Goal: Task Accomplishment & Management: Use online tool/utility

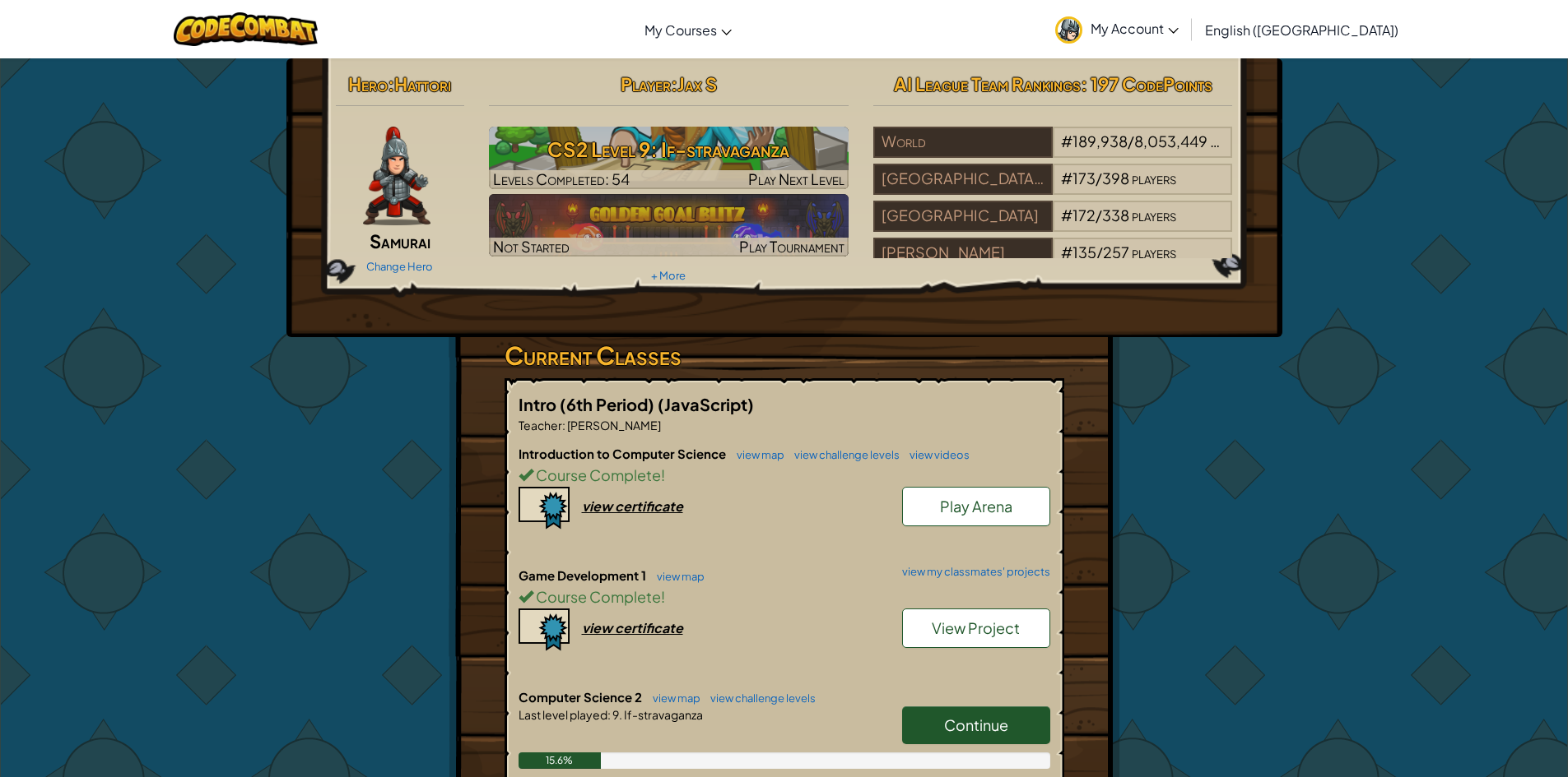
click at [1038, 716] on link "Continue" at bounding box center [976, 726] width 149 height 38
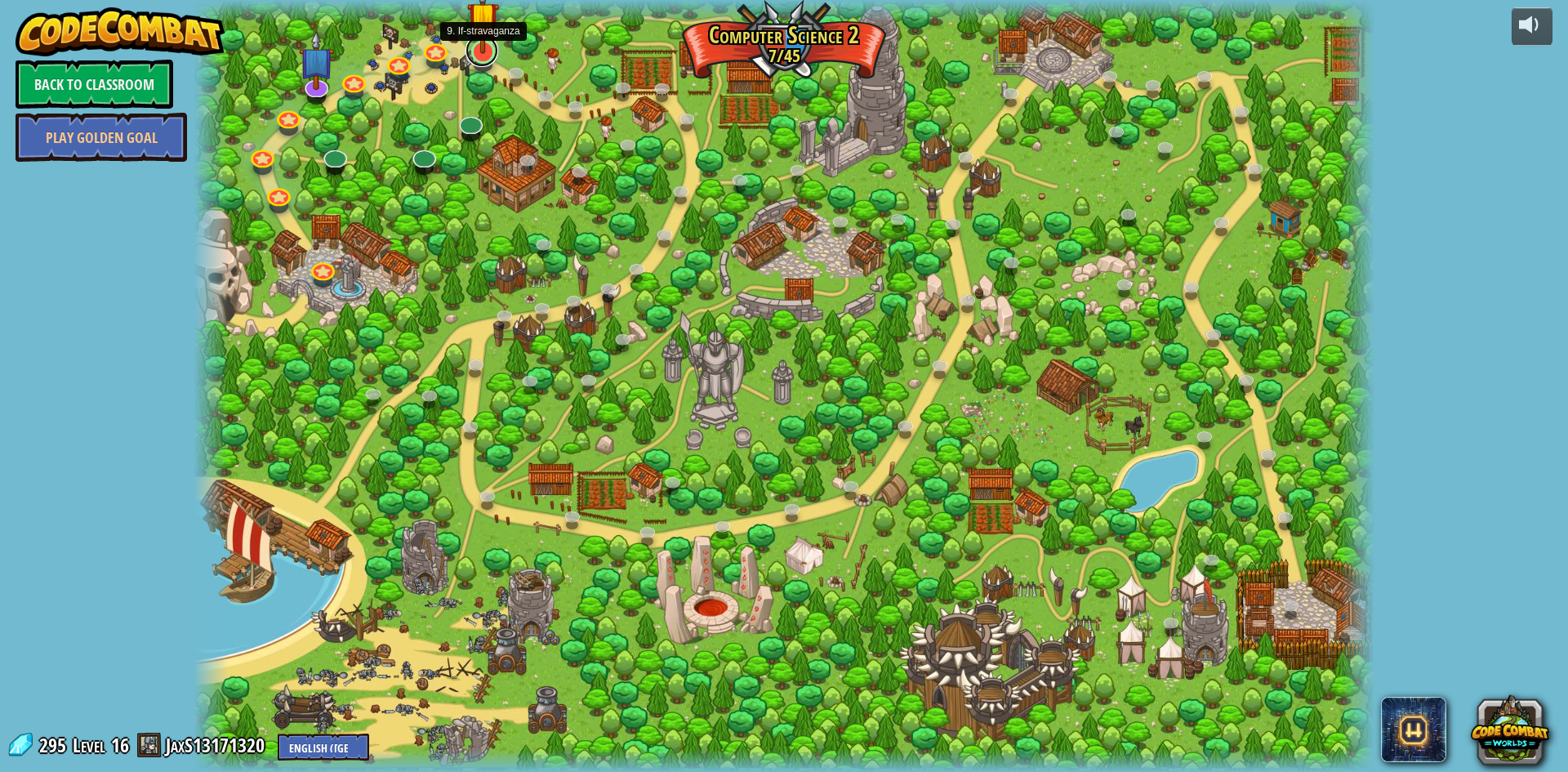
click at [483, 61] on link at bounding box center [482, 51] width 33 height 33
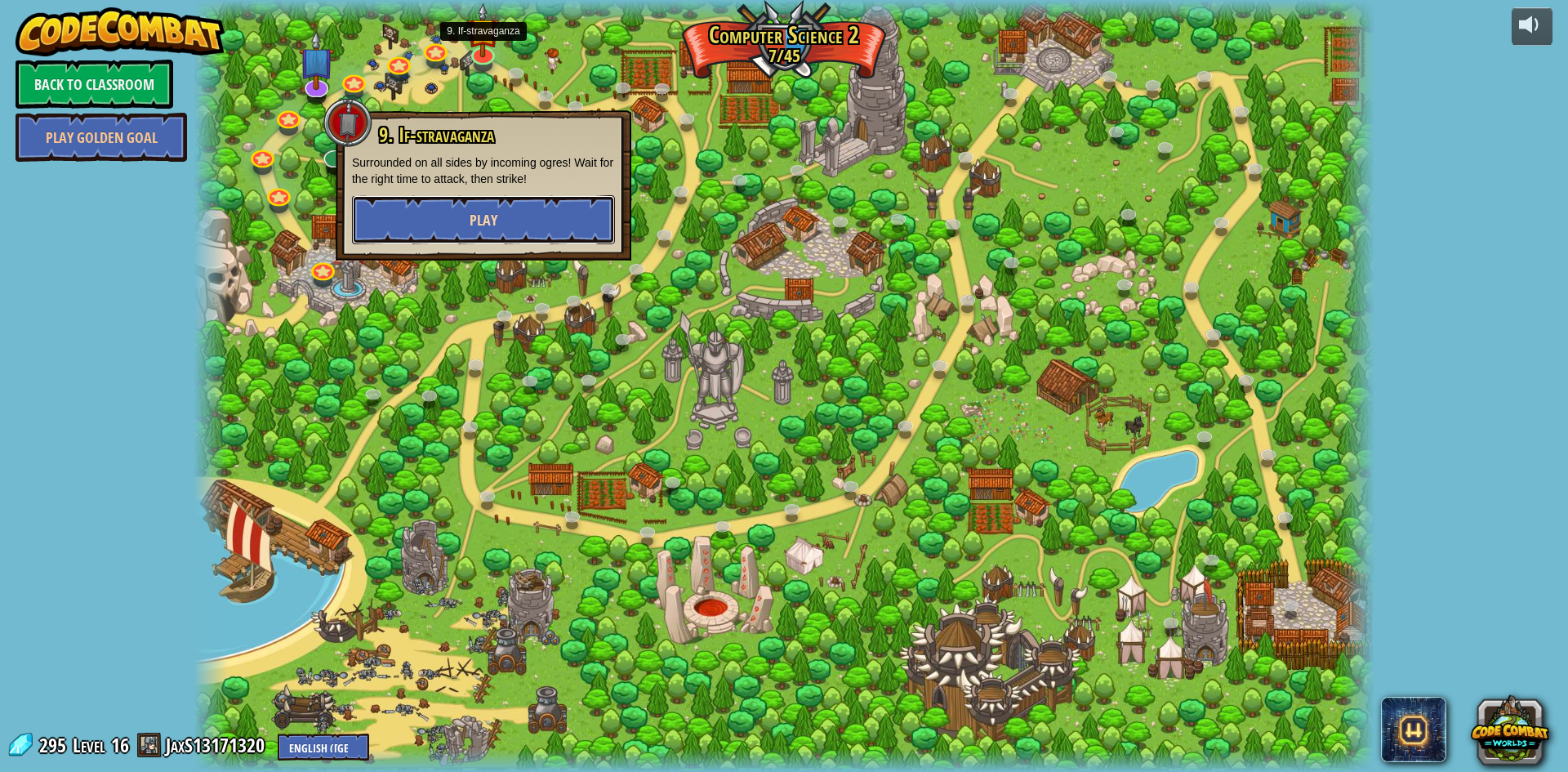
click at [507, 225] on button "Play" at bounding box center [483, 220] width 263 height 49
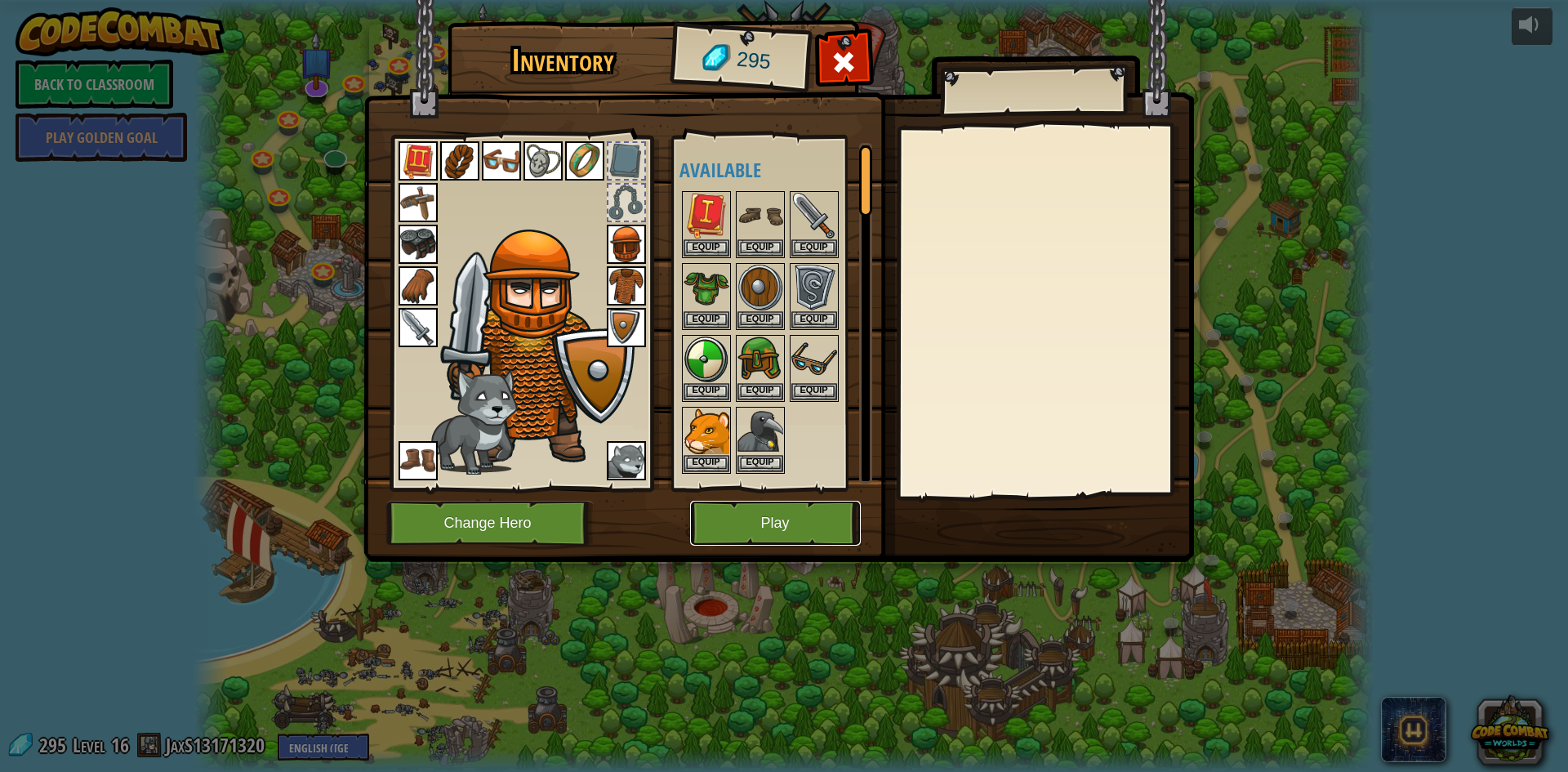
click at [716, 513] on button "Play" at bounding box center [775, 523] width 170 height 45
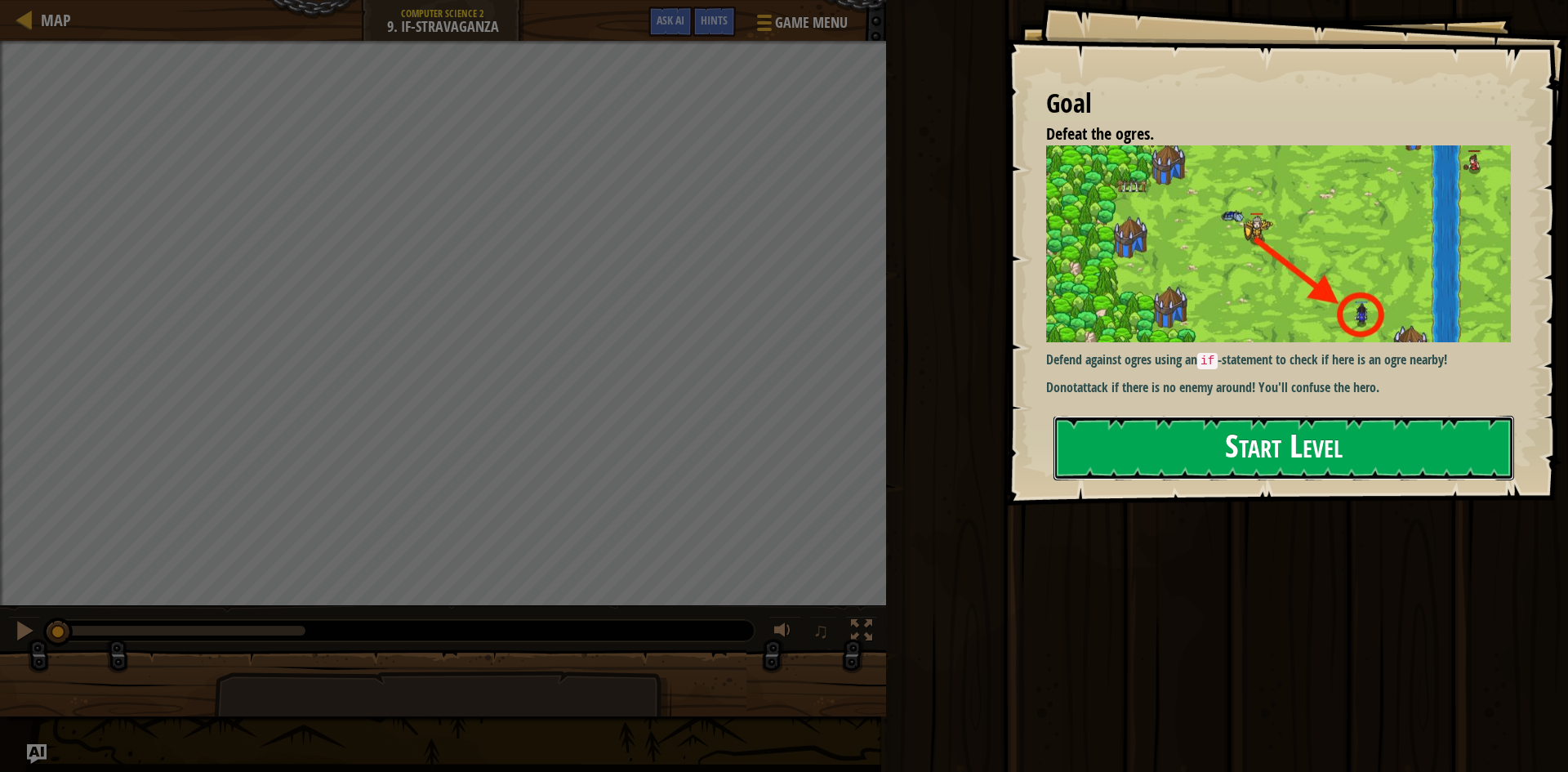
click at [1132, 457] on button "Start Level" at bounding box center [1284, 448] width 460 height 64
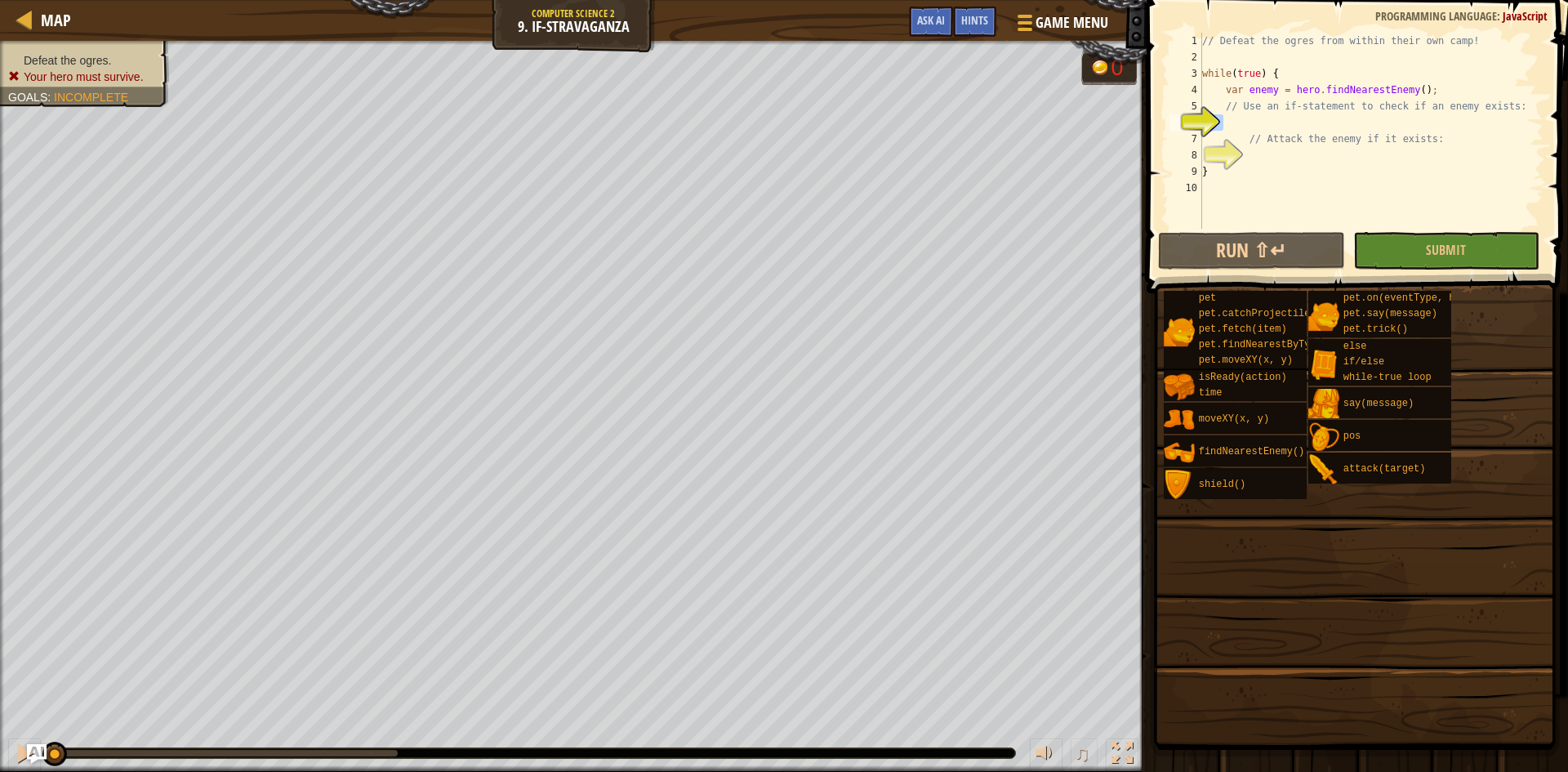
click at [1003, 119] on div "Map Computer Science 2 9. If-stravaganza Game Menu Done Hints Ask AI 1 הההההההה…" at bounding box center [784, 386] width 1568 height 772
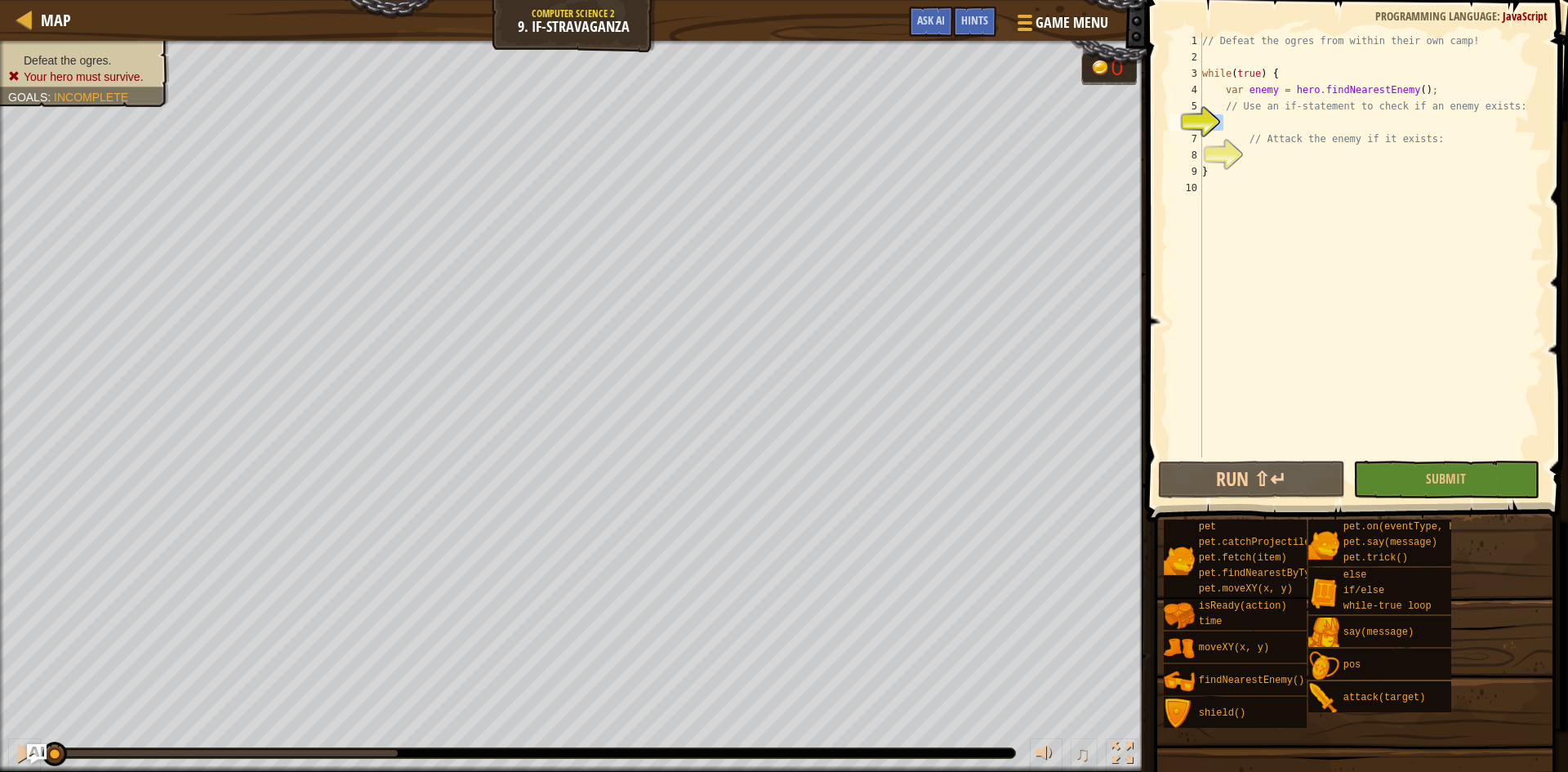
click at [1280, 116] on div "// Defeat the ogres from within their own camp! while ( true ) { var enemy = he…" at bounding box center [1371, 246] width 345 height 425
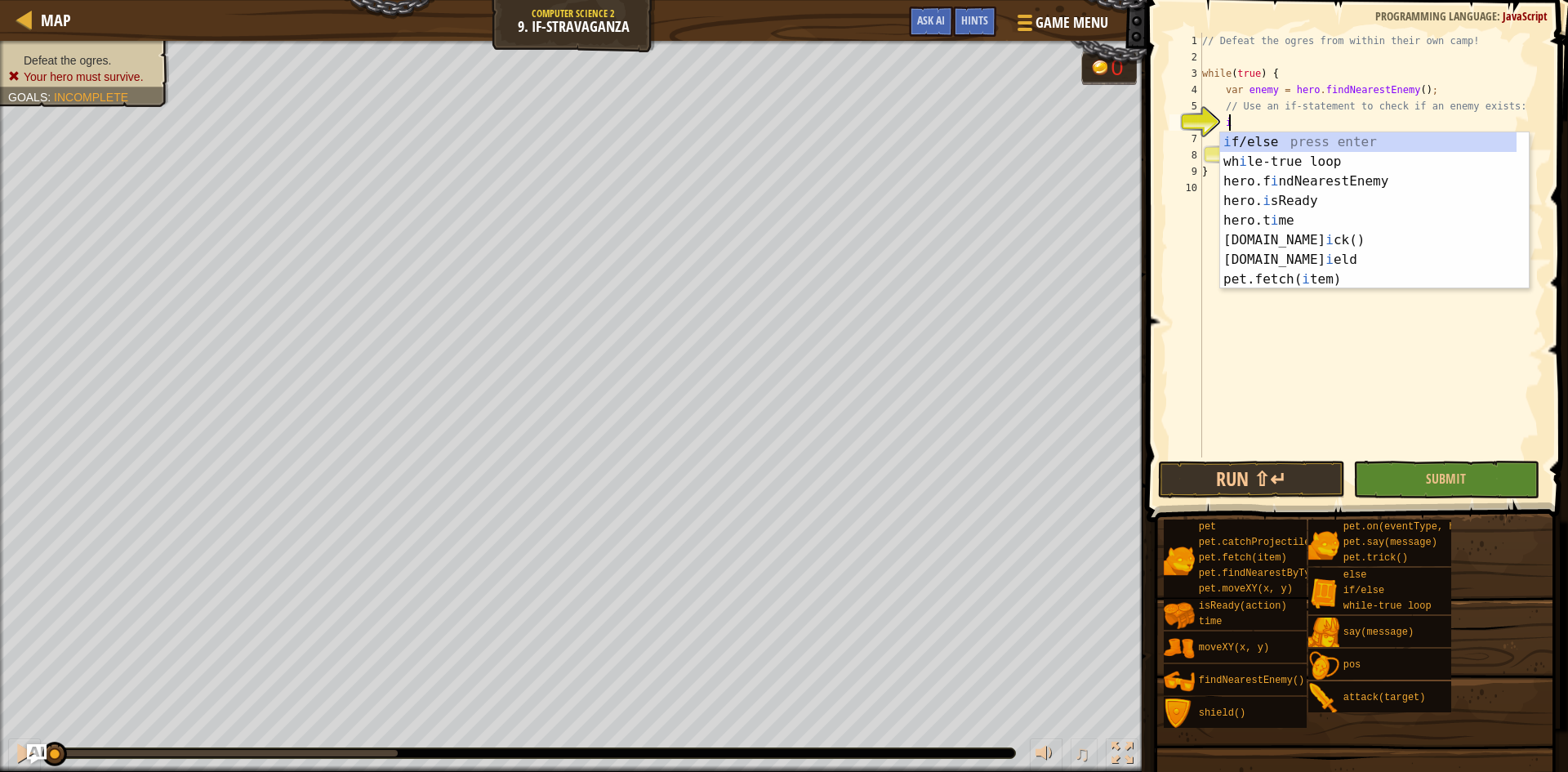
scroll to position [7, 2]
click at [1298, 144] on div "i f/else press enter wh i le-true loop press enter hero.f i ndNearestEnemy pres…" at bounding box center [1369, 231] width 296 height 196
type textarea "if (enemy) {"
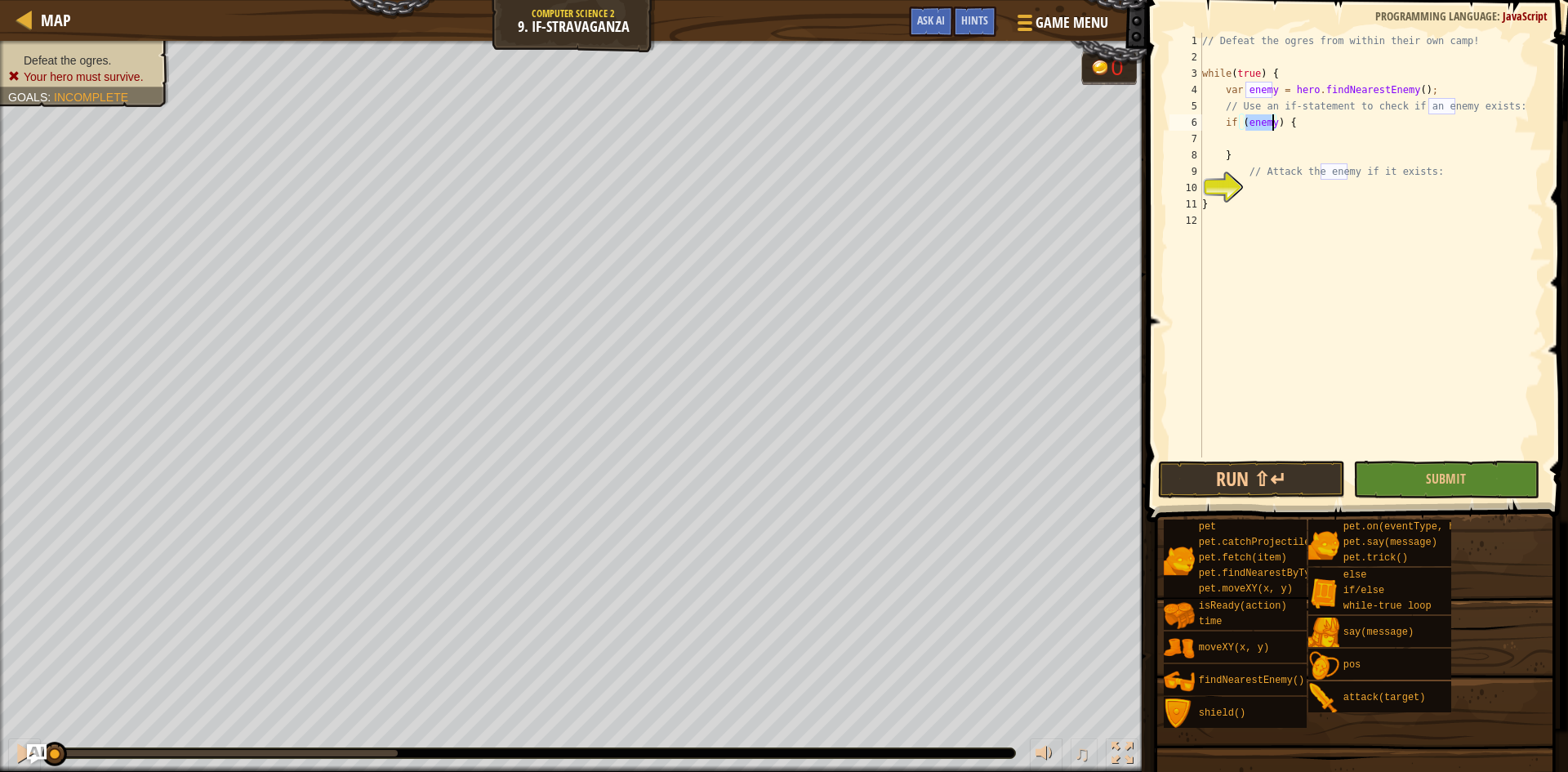
click at [1285, 143] on div "// Defeat the ogres from within their own camp! while ( true ) { var enemy = he…" at bounding box center [1371, 261] width 345 height 457
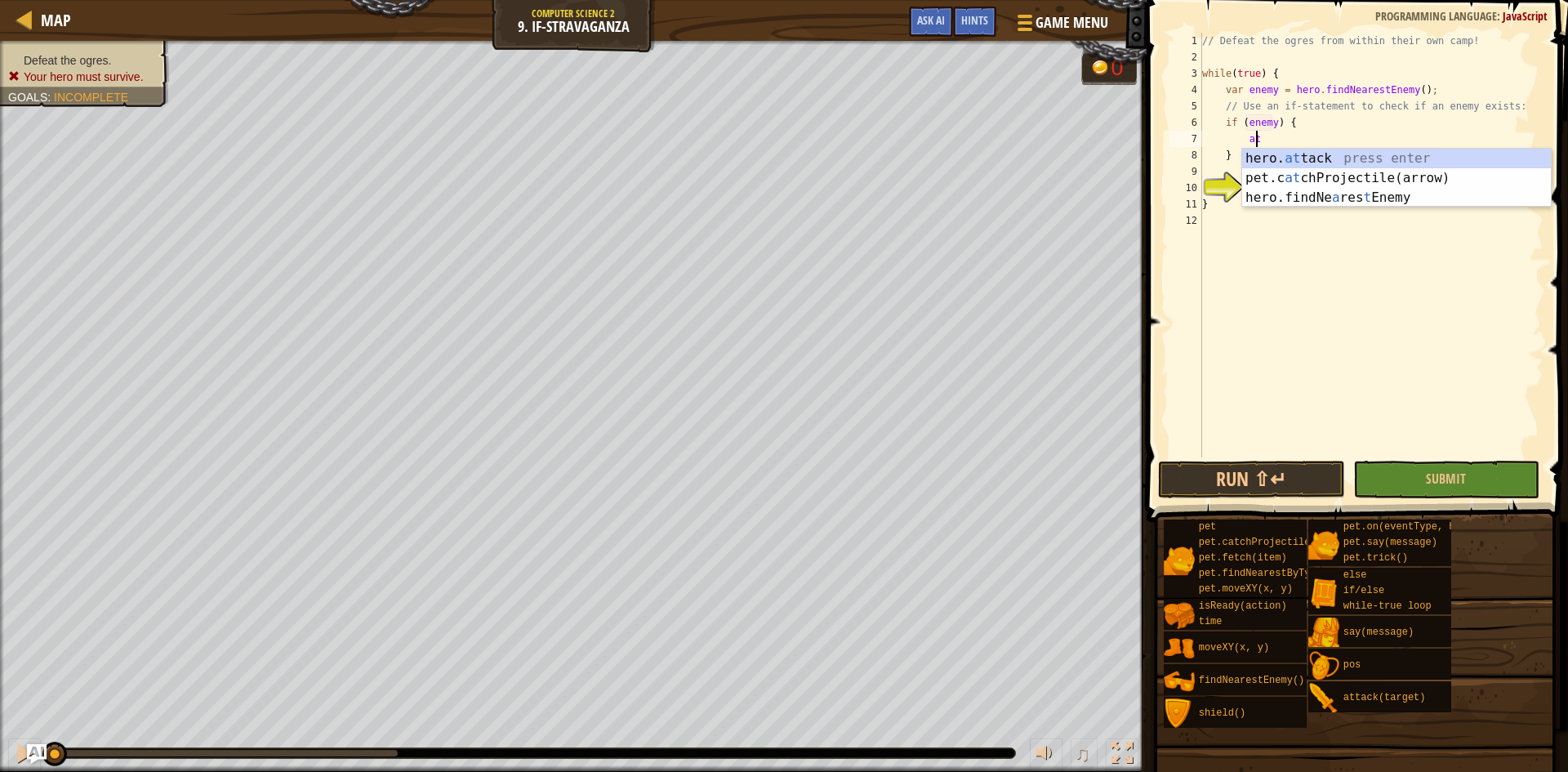
scroll to position [7, 4]
click at [1273, 159] on div "hero. at tack press enter pet.c at chProjectile(arrow) press enter hero.findNe …" at bounding box center [1397, 198] width 309 height 98
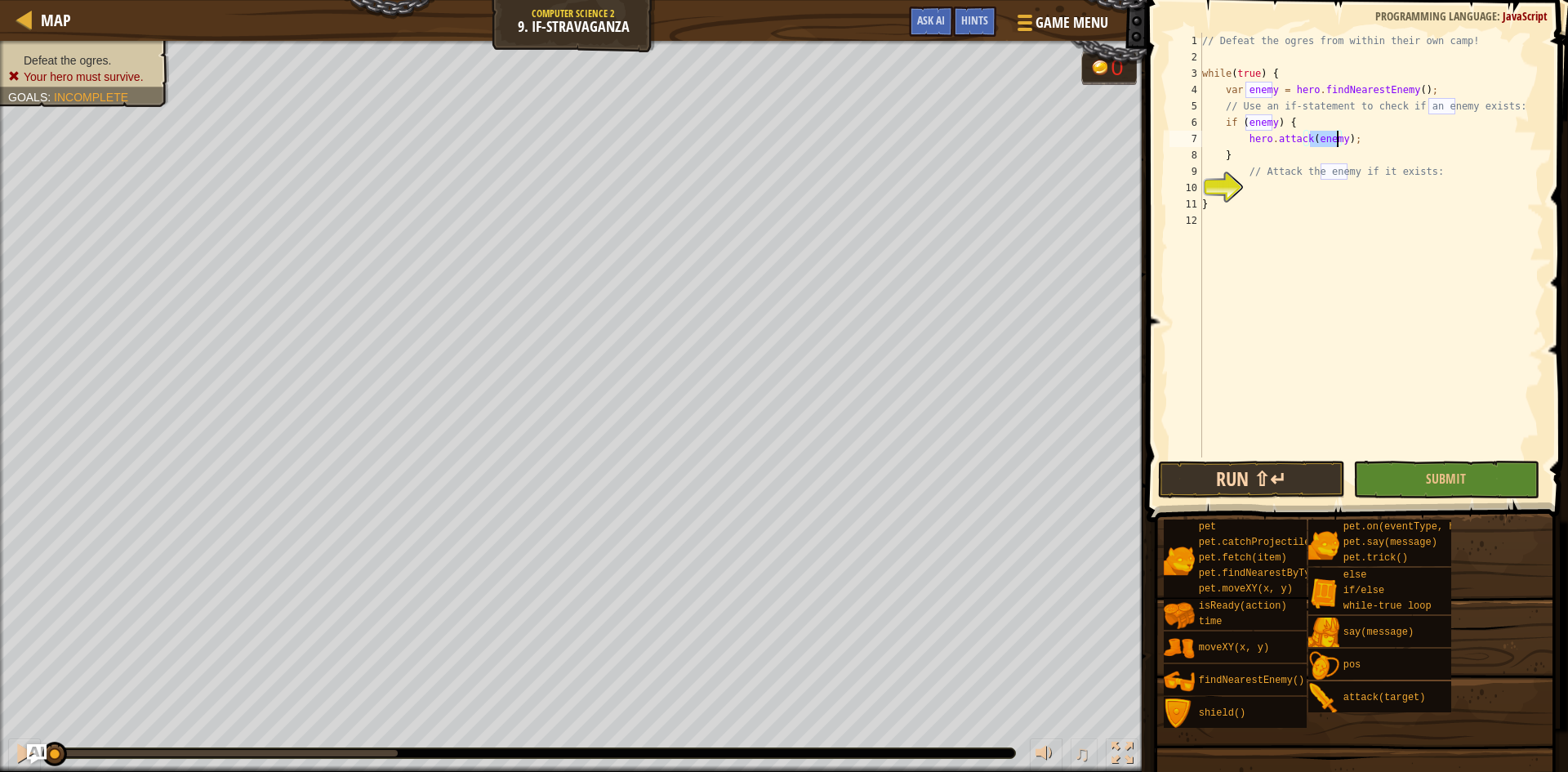
type textarea "hero.attack(enemy);"
click at [1283, 480] on button "Run ⇧↵" at bounding box center [1252, 480] width 187 height 38
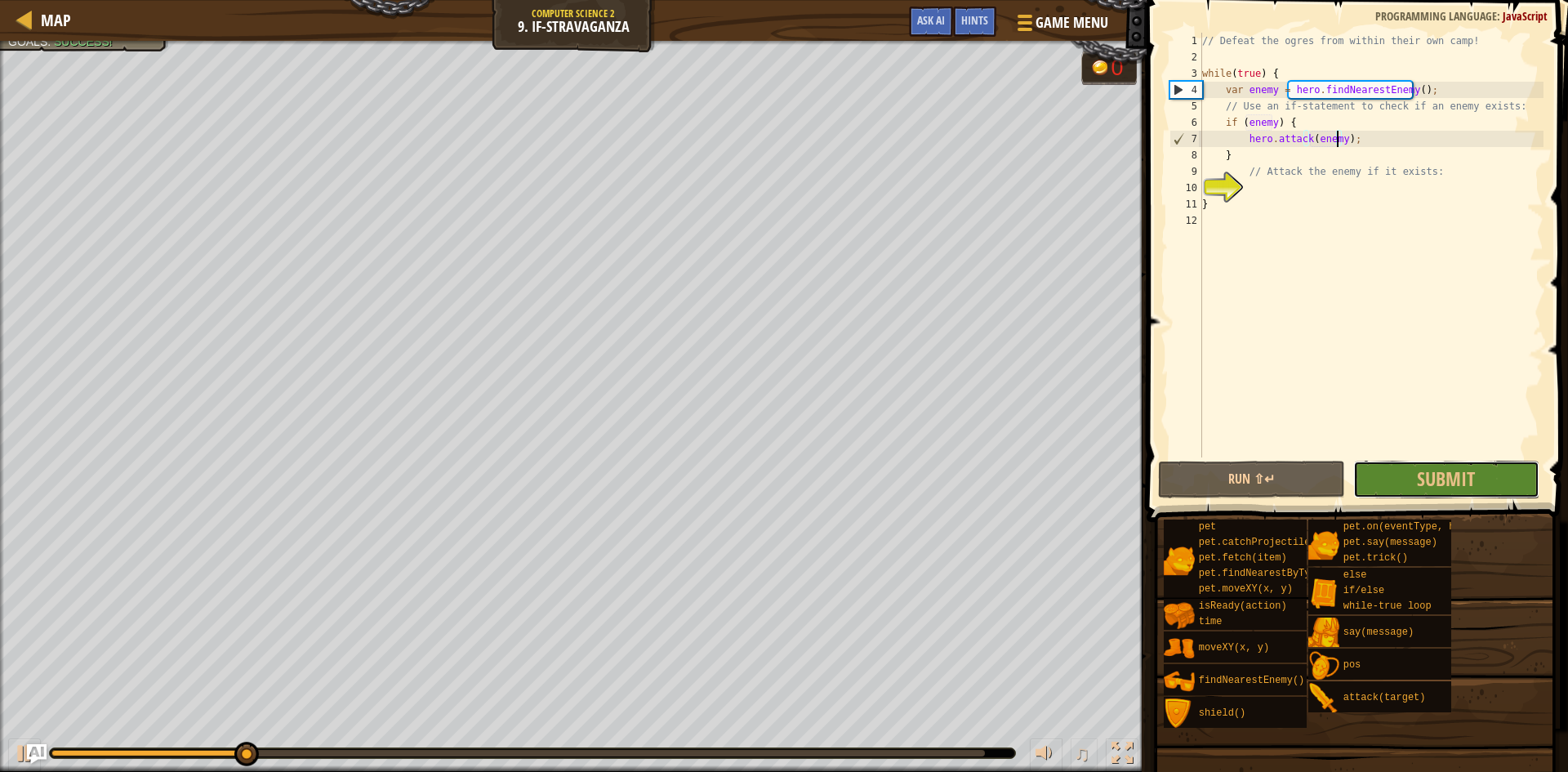
click at [1438, 461] on button "Submit" at bounding box center [1447, 480] width 187 height 38
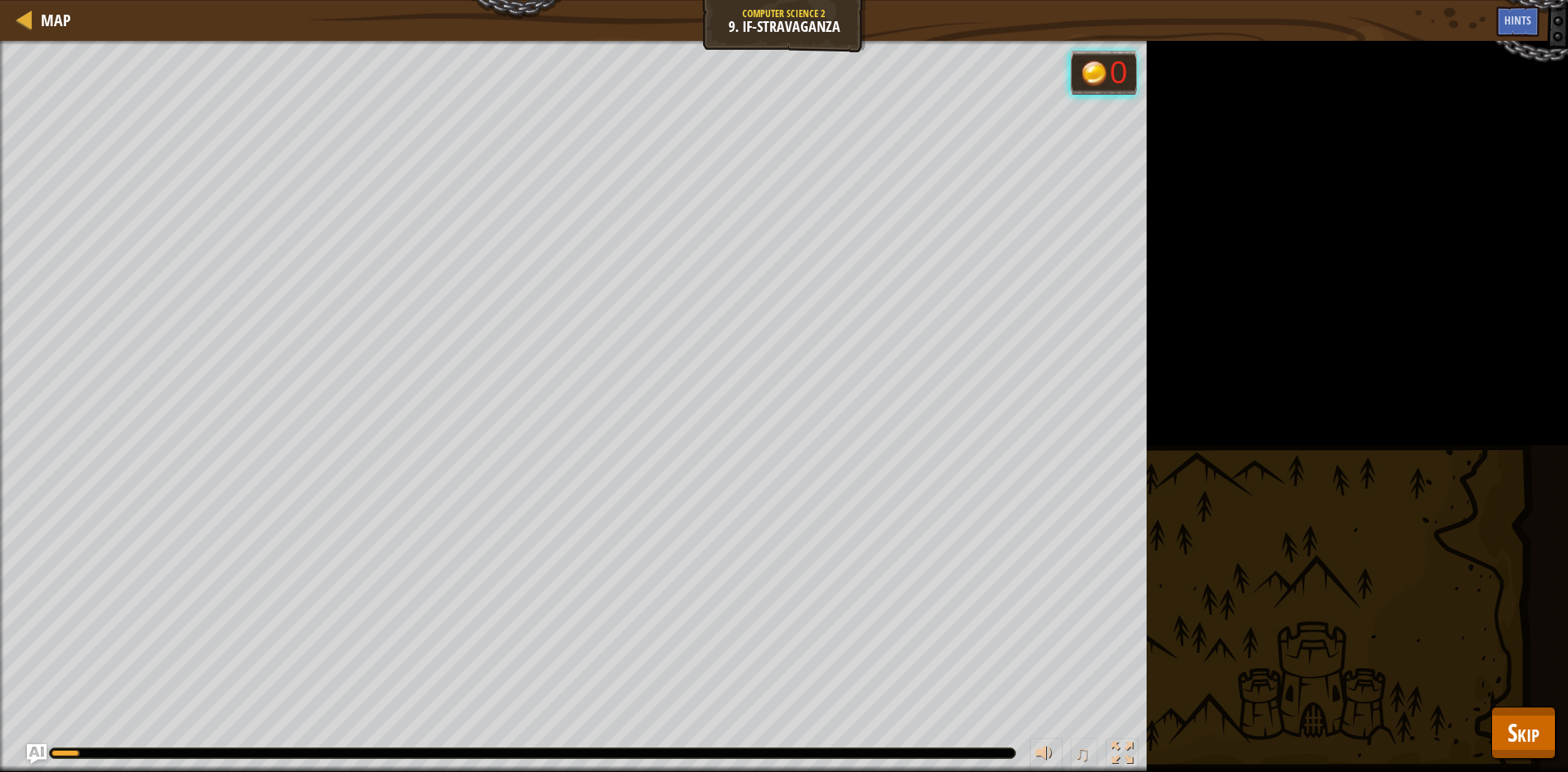
click at [1556, 751] on div "Defeat the ogres. Goals : Running... 0 ♫ Hattori 136 x: 37 y: 34 Thabt action: …" at bounding box center [784, 407] width 1568 height 732
click at [1546, 749] on button "Skip" at bounding box center [1524, 732] width 64 height 52
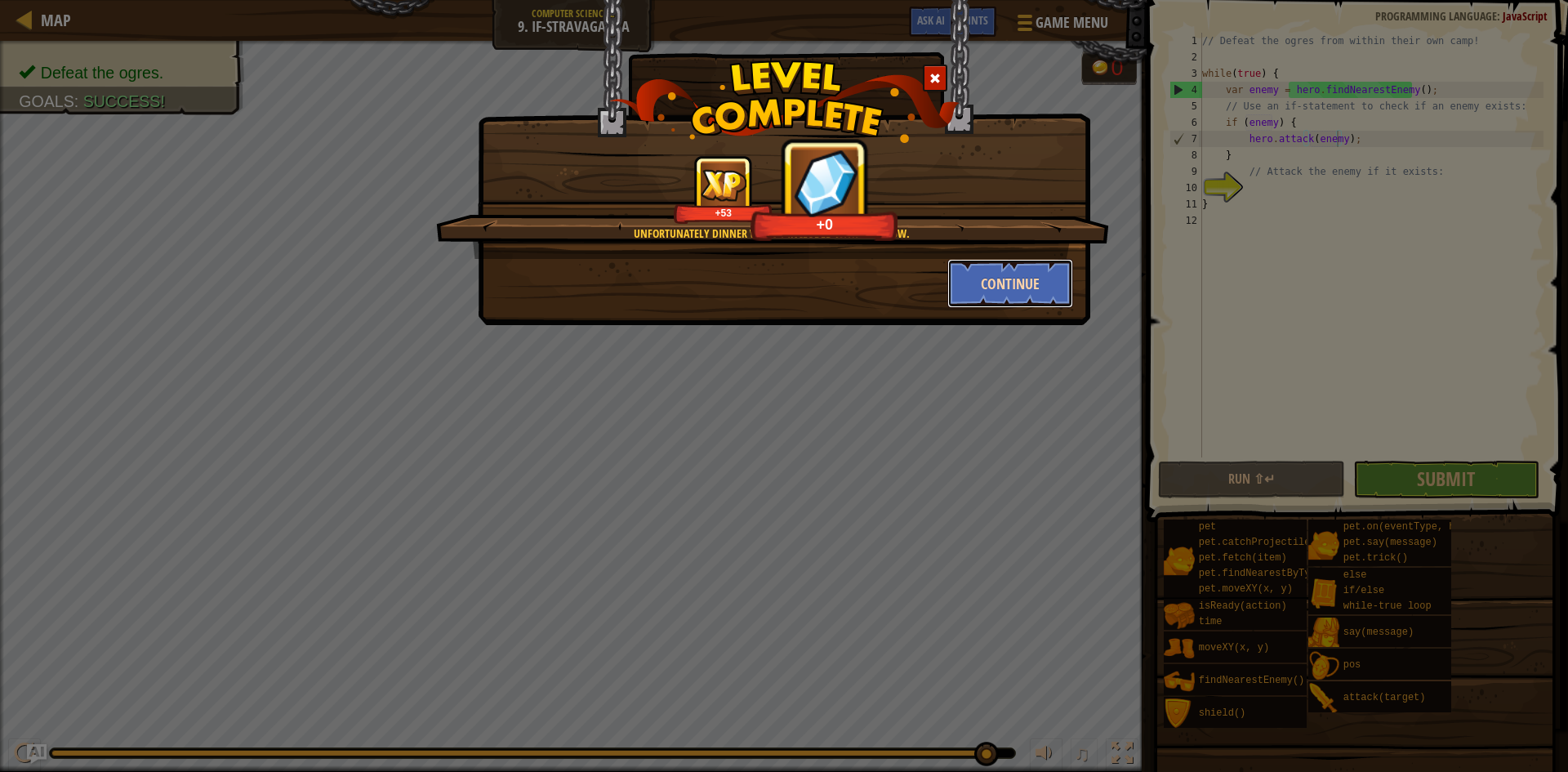
click at [1015, 290] on button "Continue" at bounding box center [1011, 283] width 127 height 49
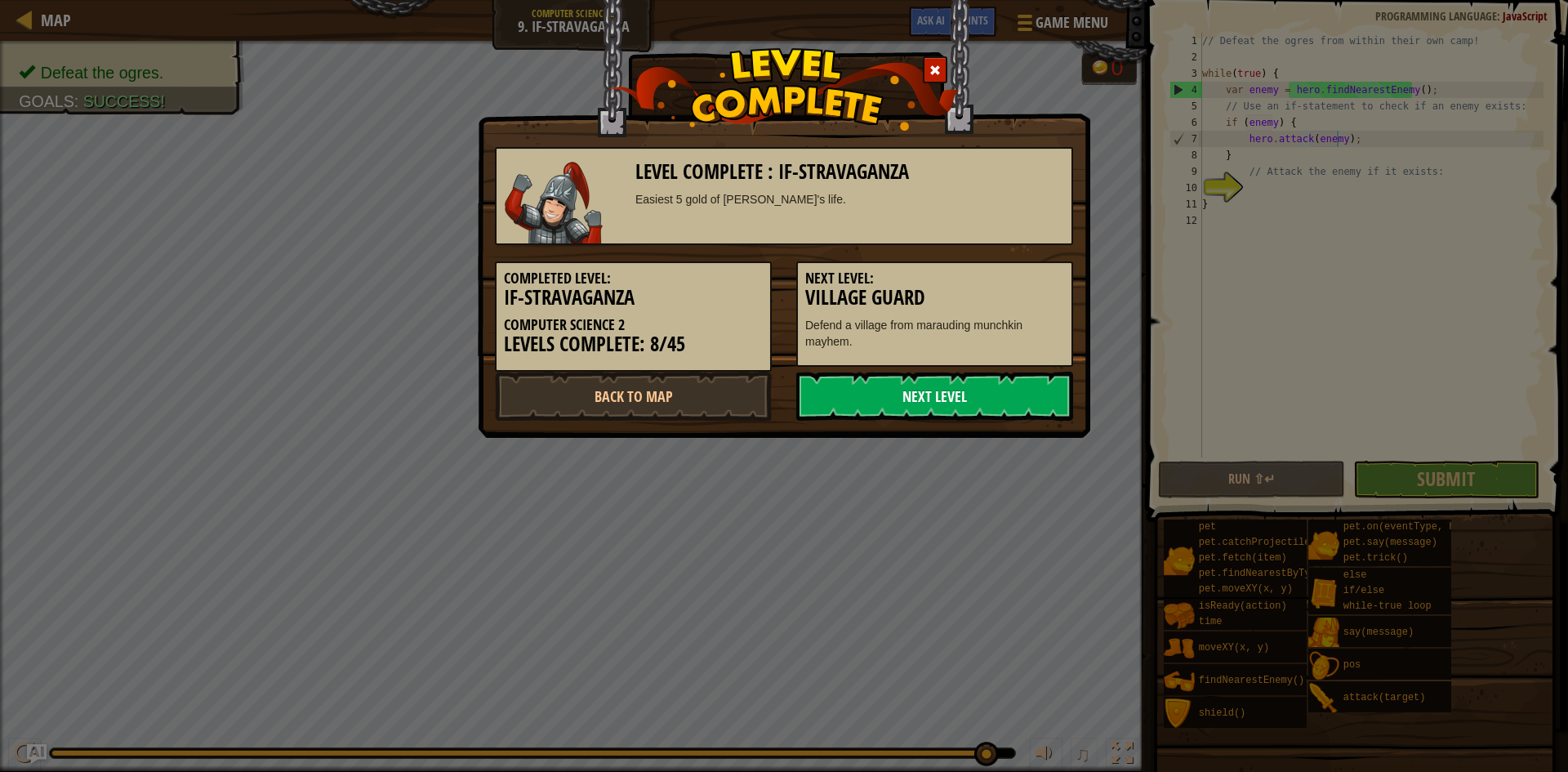
click at [927, 383] on link "Next Level" at bounding box center [935, 396] width 277 height 49
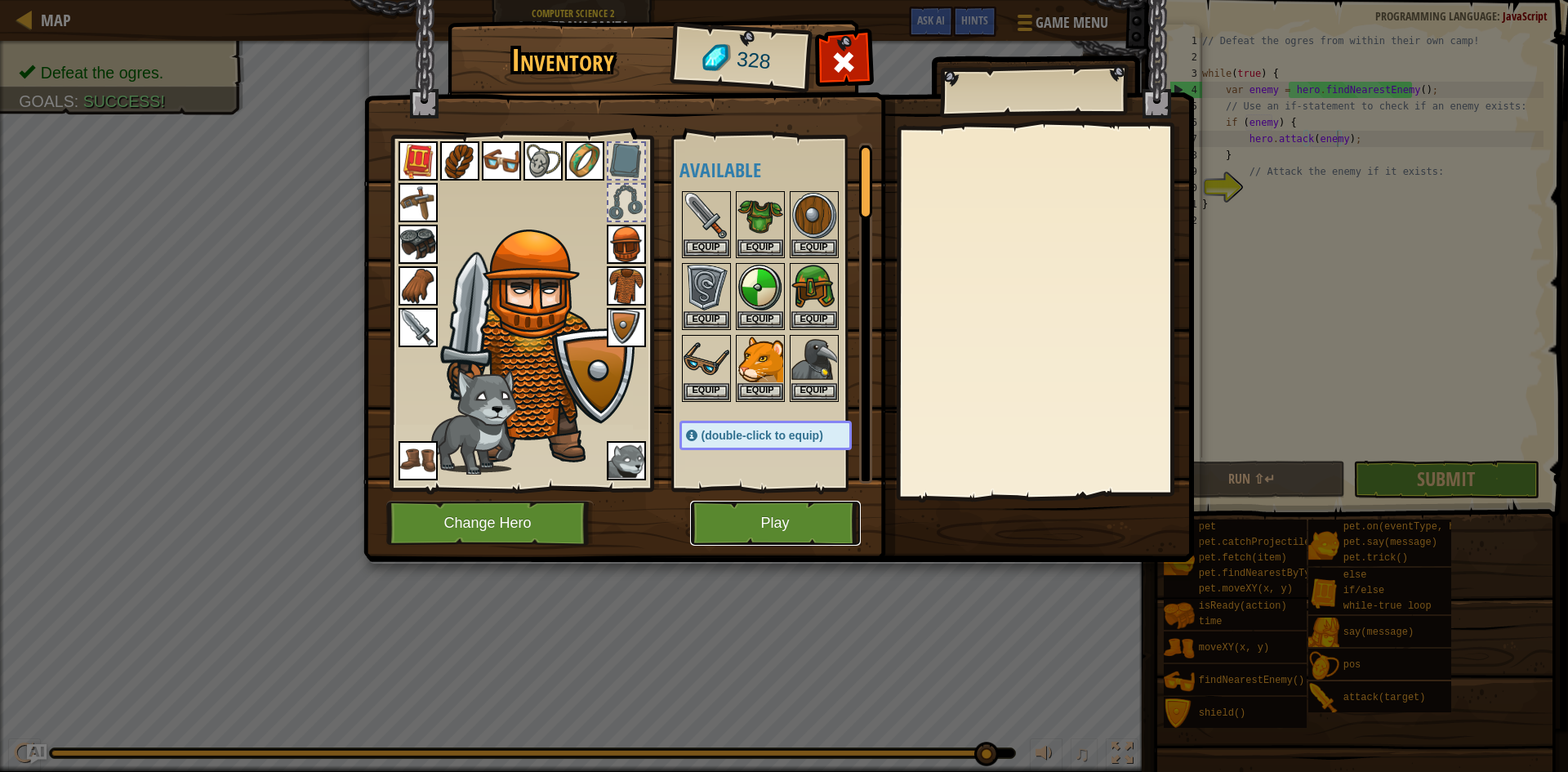
click at [728, 521] on button "Play" at bounding box center [775, 523] width 170 height 45
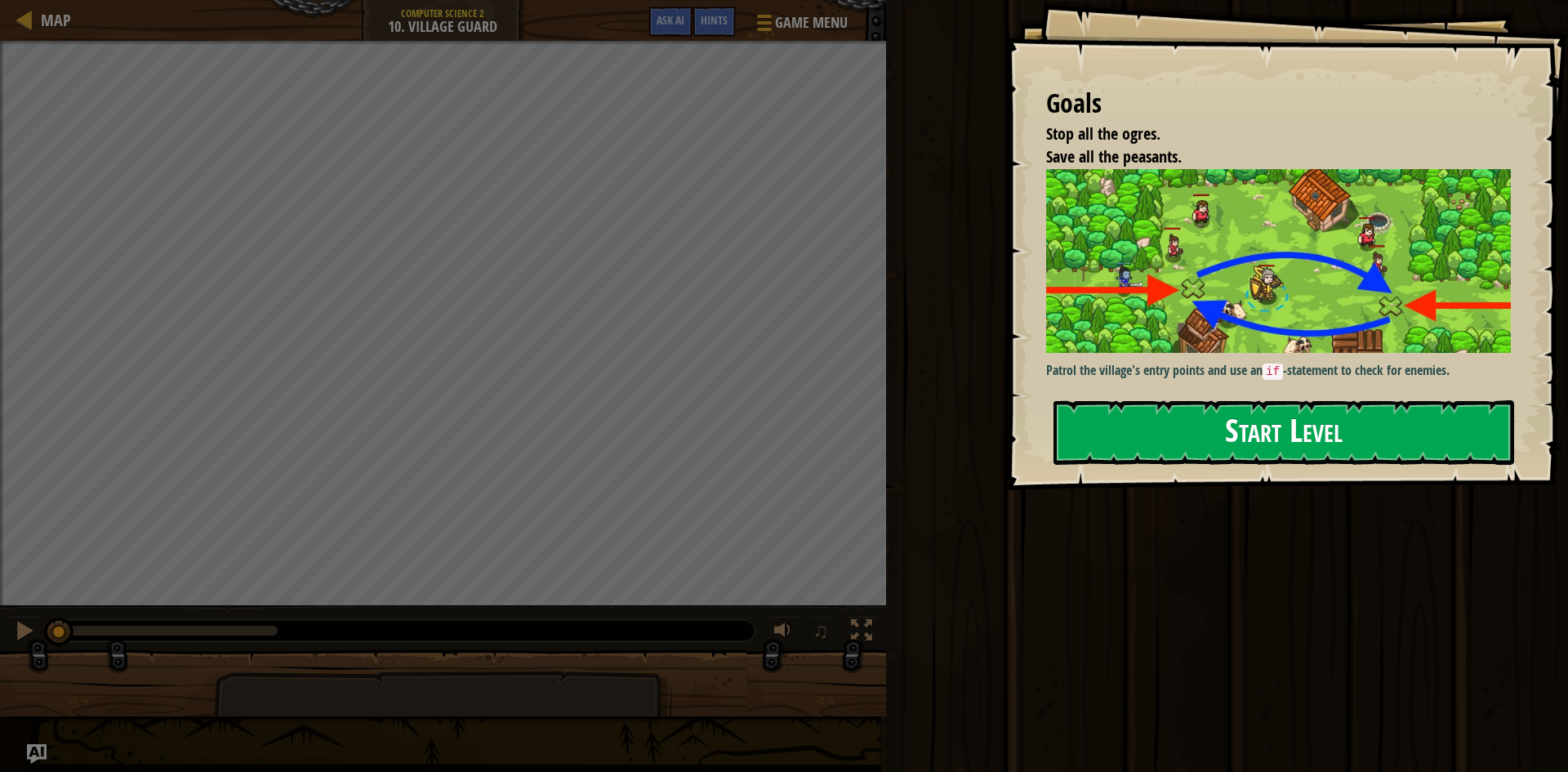
click at [1154, 426] on button "Start Level" at bounding box center [1284, 433] width 460 height 64
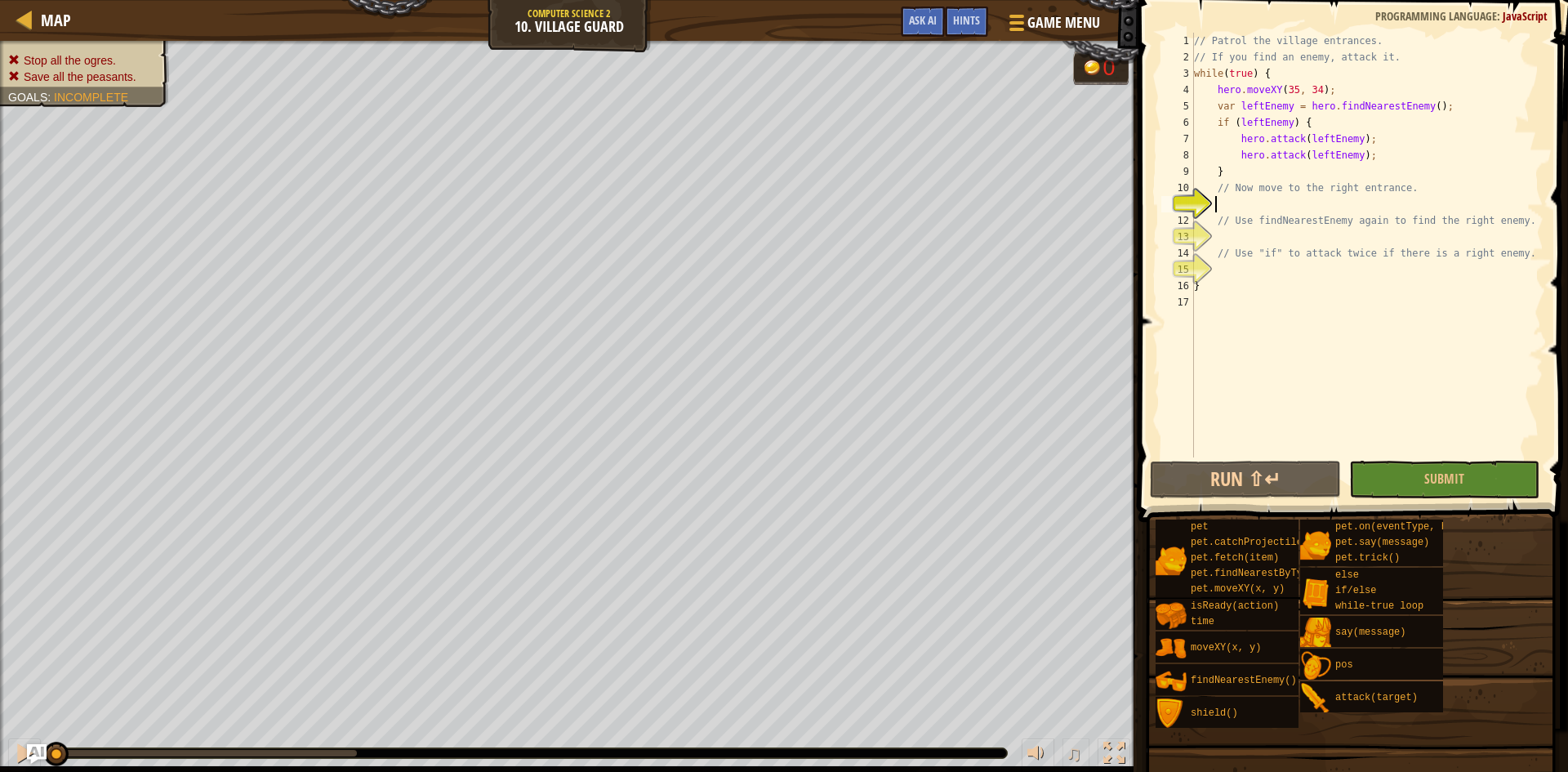
click at [1258, 204] on div "// Patrol the village entrances. // If you find an enemy, attack it. while ( tr…" at bounding box center [1367, 261] width 353 height 457
click at [1217, 170] on div "// Patrol the village entrances. // If you find an enemy, attack it. while ( tr…" at bounding box center [1367, 261] width 353 height 457
click at [1215, 171] on div "// Patrol the village entrances. // If you find an enemy, attack it. while ( tr…" at bounding box center [1367, 261] width 353 height 457
type textarea "// Now move to the right entrance."
type textarea "// Use findNearestEnemy again to find the right enemy."
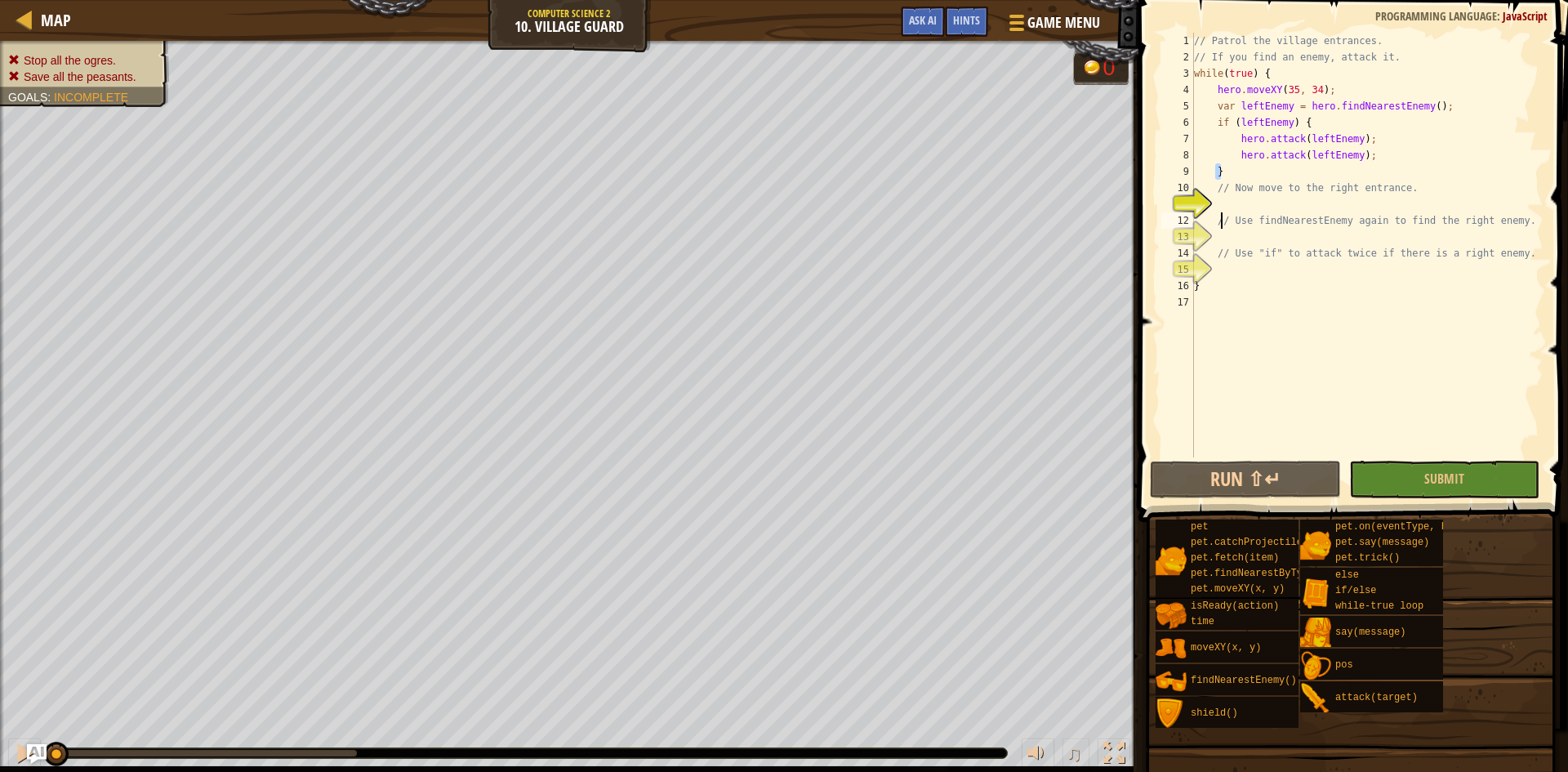
type textarea "// Use "if" to attack twice if there is a right enemy."
type textarea "}}"
click at [1243, 176] on div "// Patrol the village entrances. // If you find an enemy, attack it. while ( tr…" at bounding box center [1367, 261] width 353 height 457
click at [1202, 286] on div "// Patrol the village entrances. // If you find an enemy, attack it. while ( tr…" at bounding box center [1367, 261] width 353 height 457
type textarea "}}"
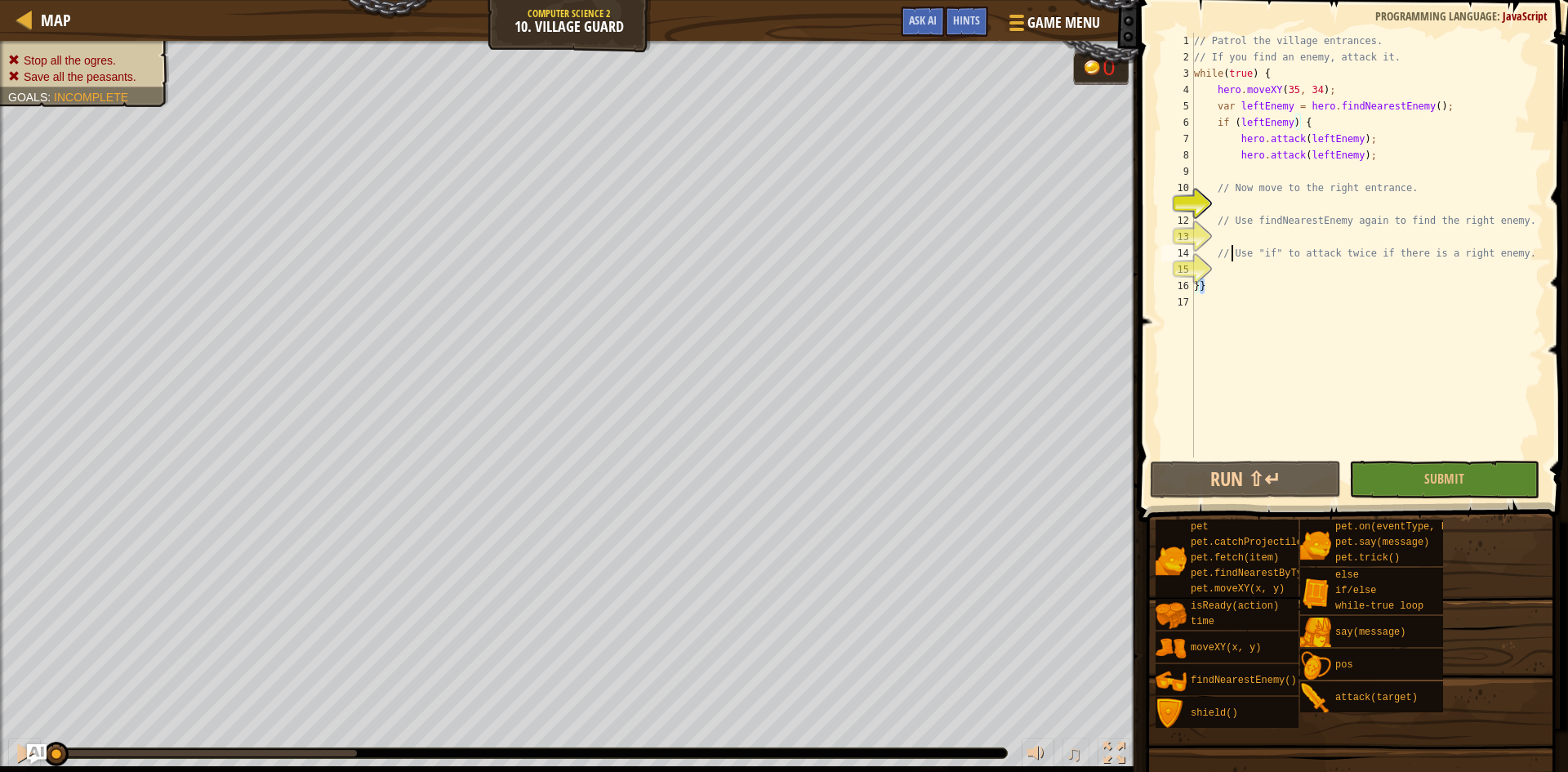
type textarea "// Use "if" to attack twice if there is a right enemy."
type textarea "// Use findNearestEnemy again to find the right enemy."
type textarea "// Now move to the right entrance."
type textarea "}"
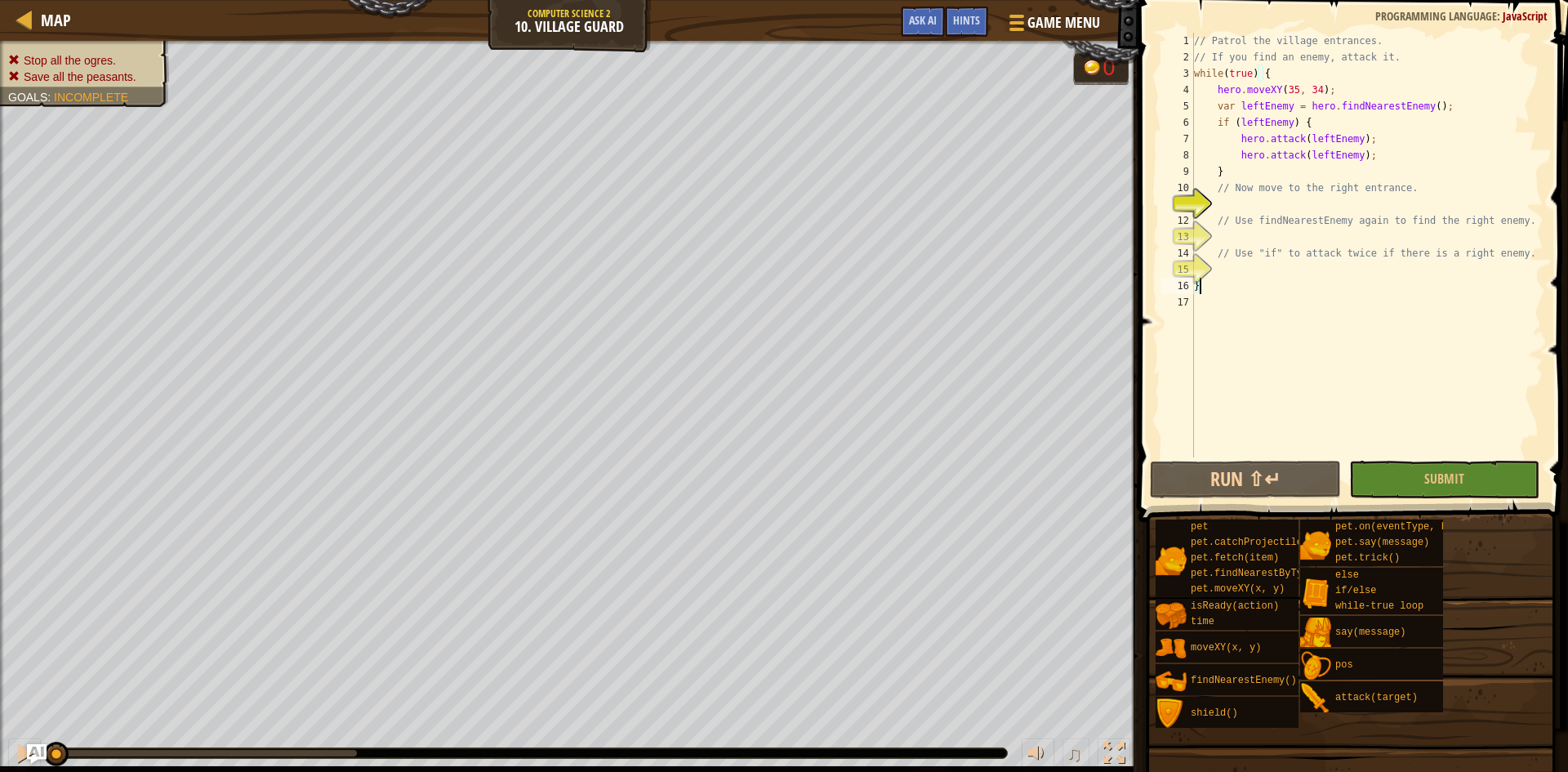
click at [1226, 302] on div "// Patrol the village entrances. // If you find an enemy, attack it. while ( tr…" at bounding box center [1367, 261] width 353 height 457
click at [1237, 281] on div "// Patrol the village entrances. // If you find an enemy, attack it. while ( tr…" at bounding box center [1367, 261] width 353 height 457
click at [1245, 250] on div "// Patrol the village entrances. // If you find an enemy, attack it. while ( tr…" at bounding box center [1367, 261] width 353 height 457
type textarea "// Use "if" to attack twice if there is a right enemy."
click at [1260, 201] on div "// Patrol the village entrances. // If you find an enemy, attack it. while ( tr…" at bounding box center [1367, 261] width 353 height 457
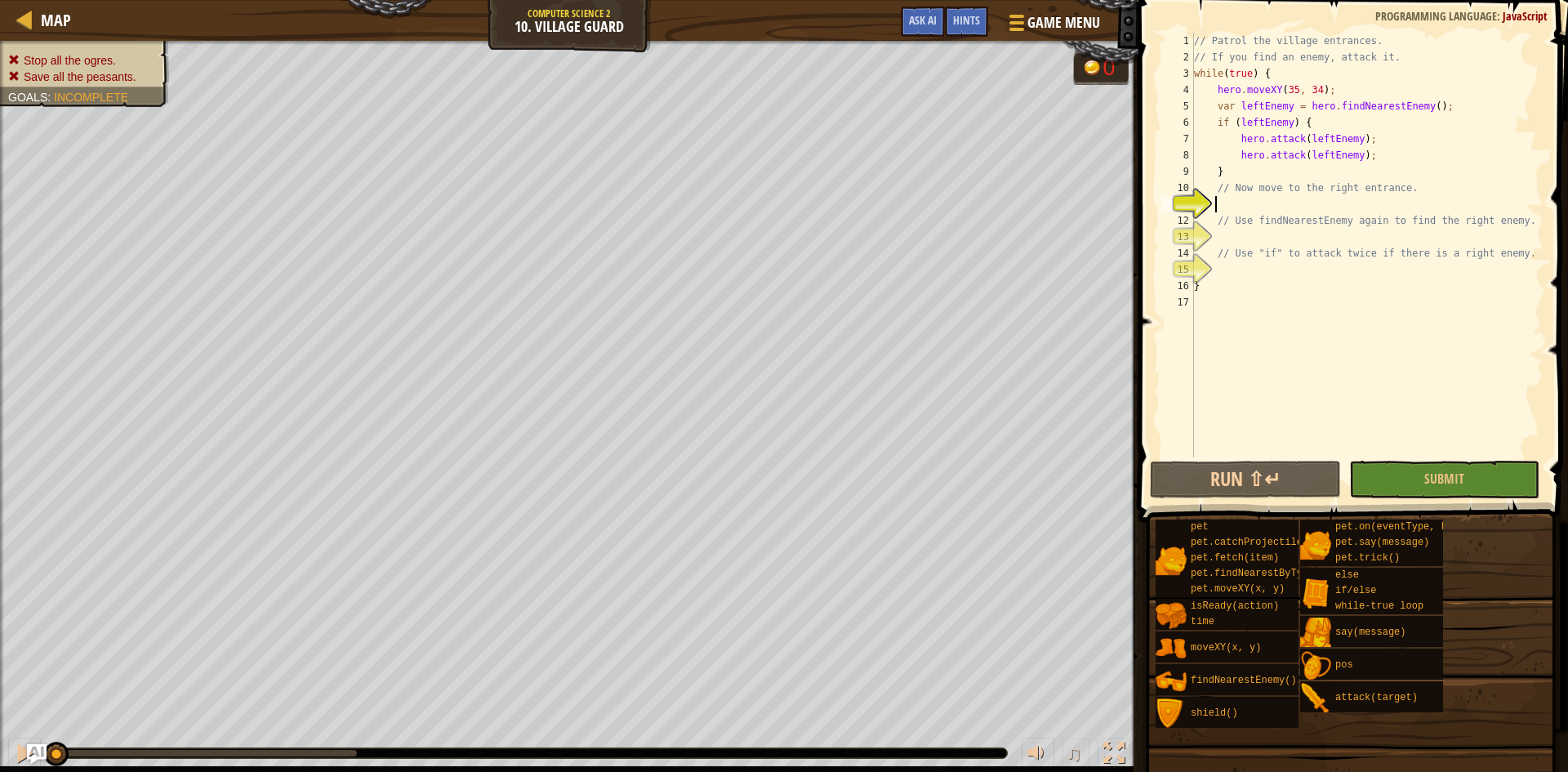
scroll to position [7, 2]
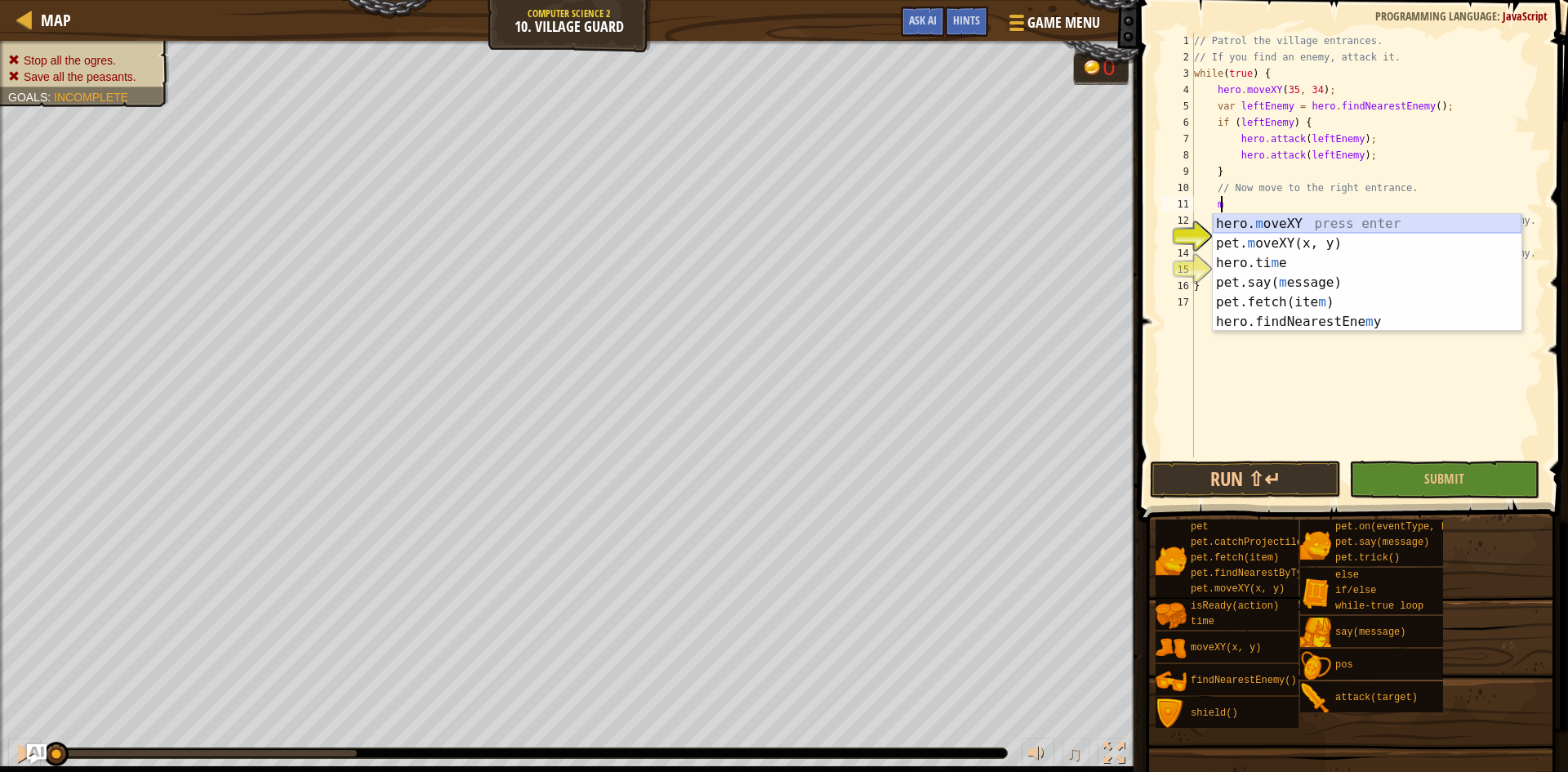
click at [1264, 222] on div "hero. m oveXY press enter pet. m oveXY(x, y) press enter hero.ti m e press ente…" at bounding box center [1367, 292] width 309 height 157
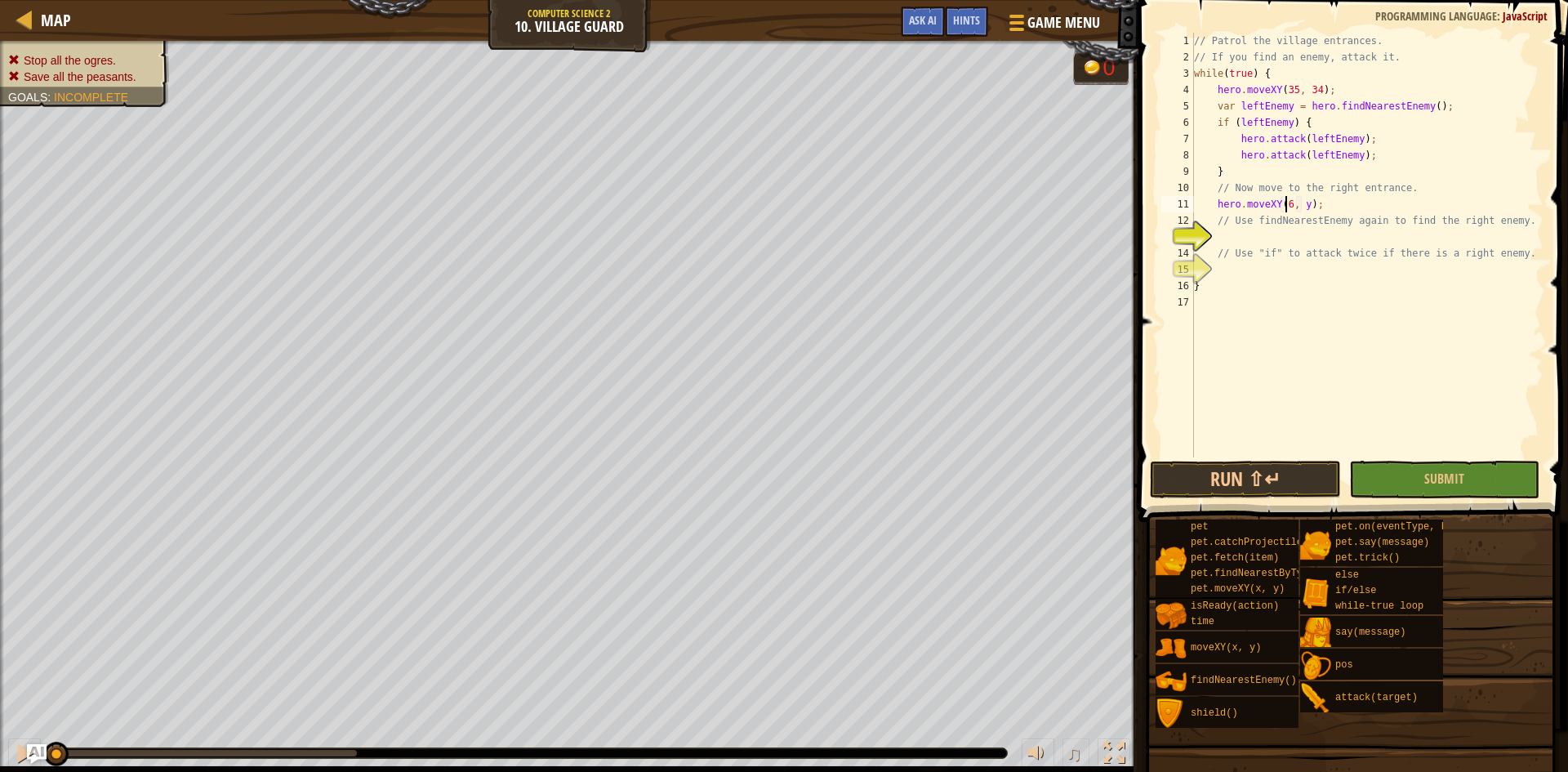
scroll to position [7, 8]
click at [1305, 203] on div "// Patrol the village entrances. // If you find an enemy, attack it. while ( tr…" at bounding box center [1367, 261] width 353 height 457
type textarea "hero.moveXY(60, 31);"
click at [1297, 232] on div "// Patrol the village entrances. // If you find an enemy, attack it. while ( tr…" at bounding box center [1367, 261] width 353 height 457
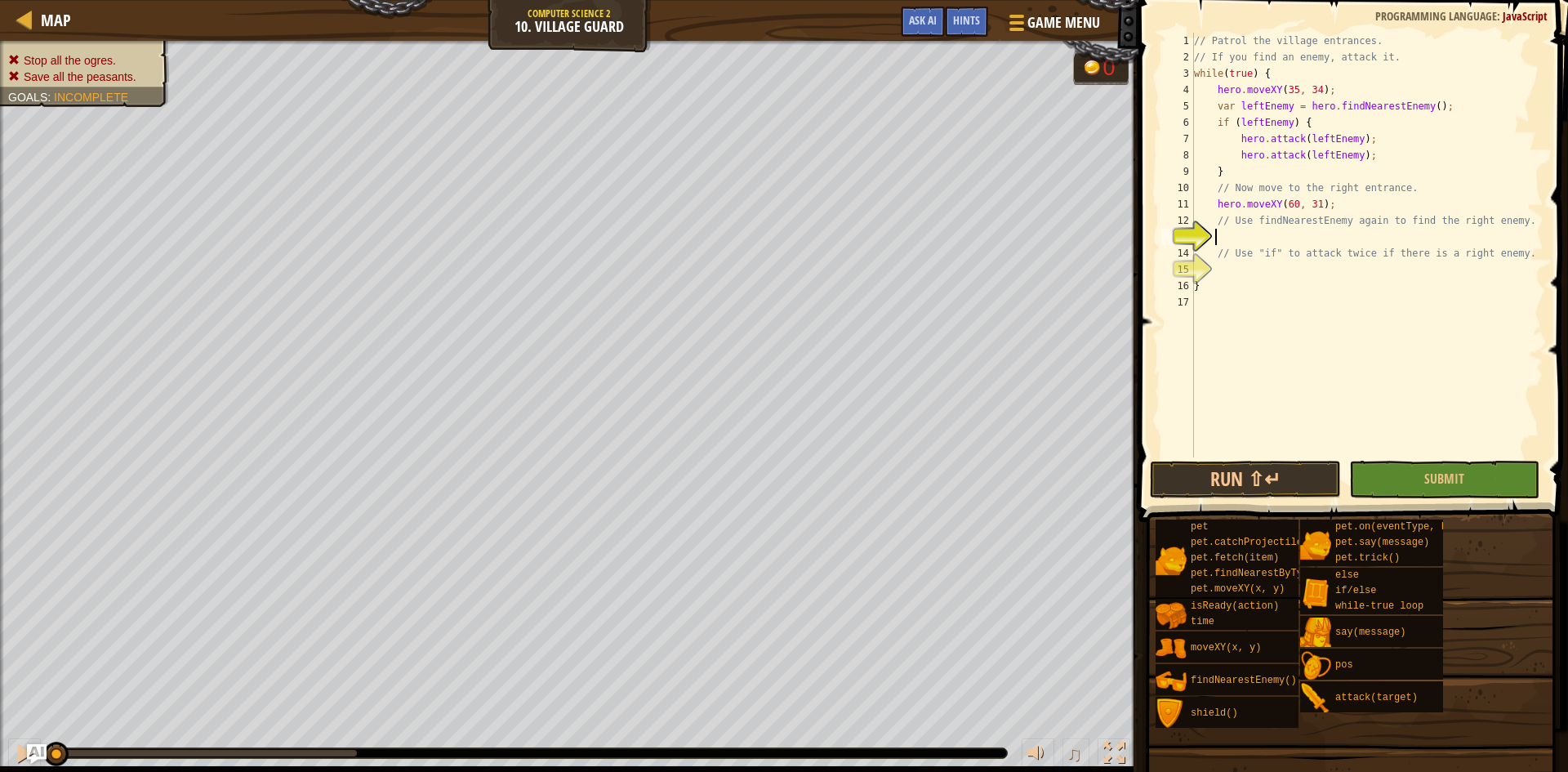
scroll to position [7, 1]
type textarea "f"
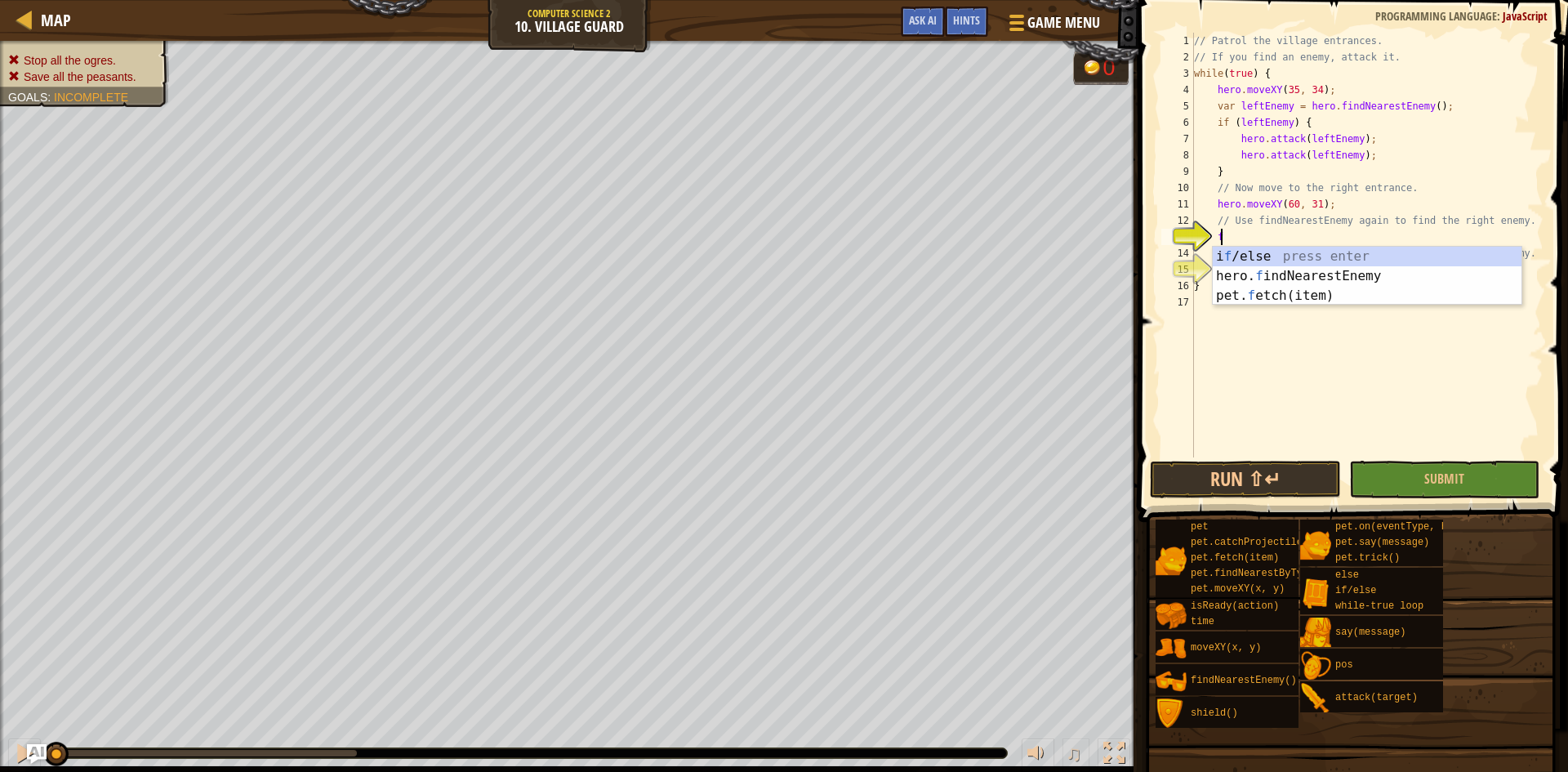
scroll to position [7, 2]
click at [1278, 274] on div "i f /else press enter hero. f indNearestEnemy press enter pet. f etch(item) pre…" at bounding box center [1367, 296] width 309 height 98
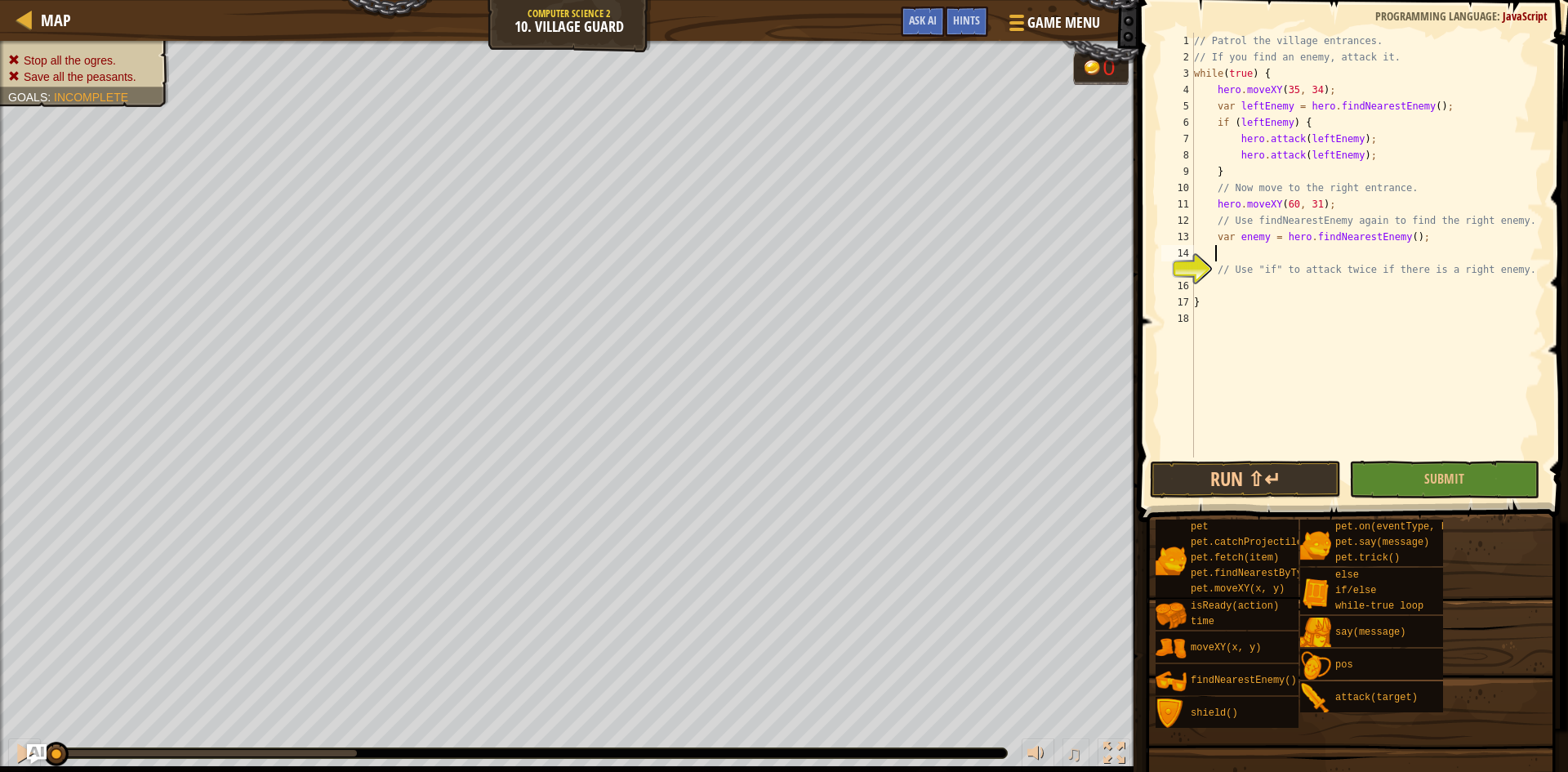
scroll to position [7, 1]
click at [1262, 283] on div "// Patrol the village entrances. // If you find an enemy, attack it. while ( tr…" at bounding box center [1367, 261] width 353 height 457
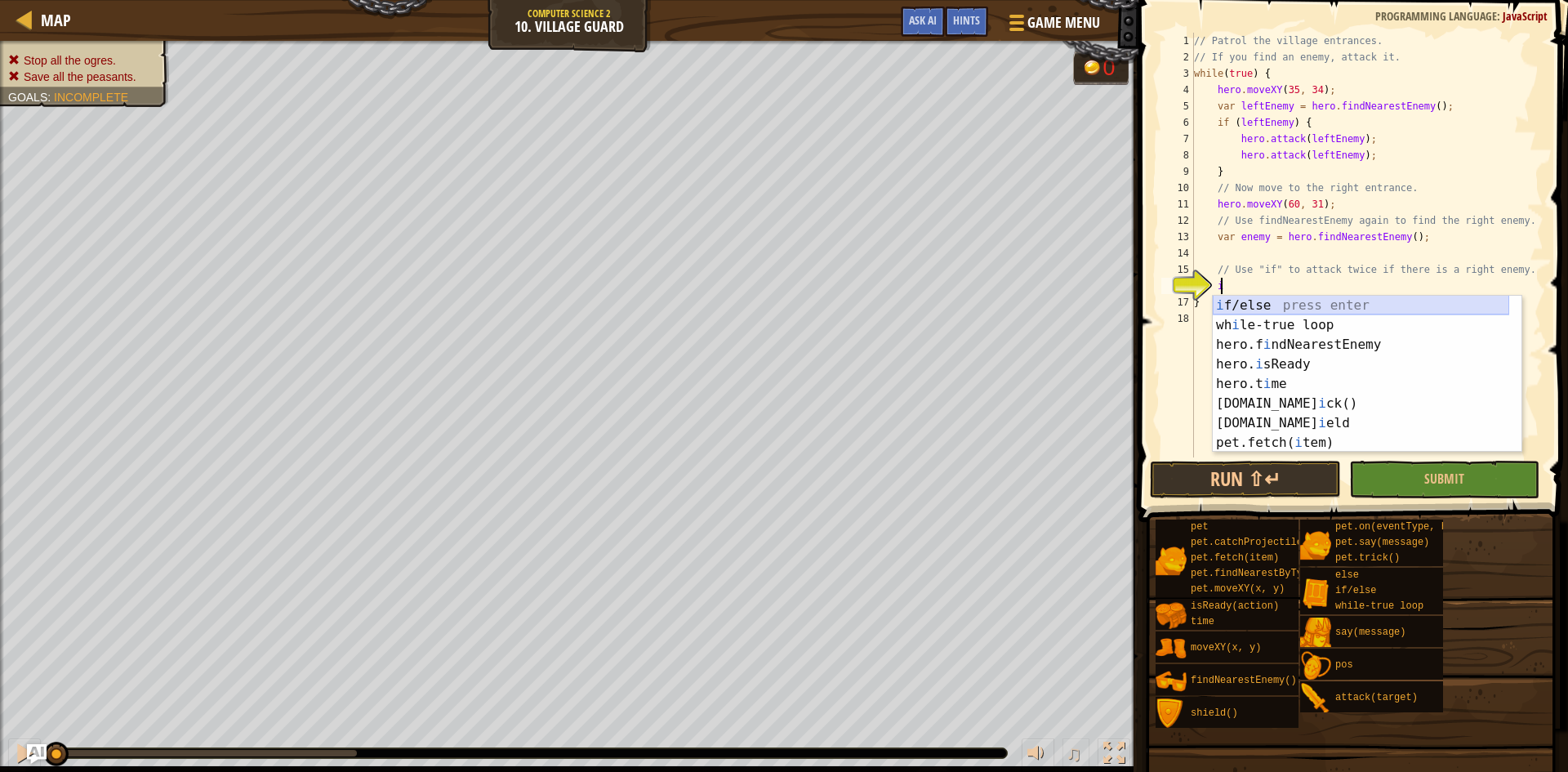
scroll to position [7, 2]
click at [1264, 302] on div "i f/else press enter wh i le-true loop press enter hero.f i ndNearestEnemy pres…" at bounding box center [1361, 394] width 296 height 196
type textarea "if (enemy) {"
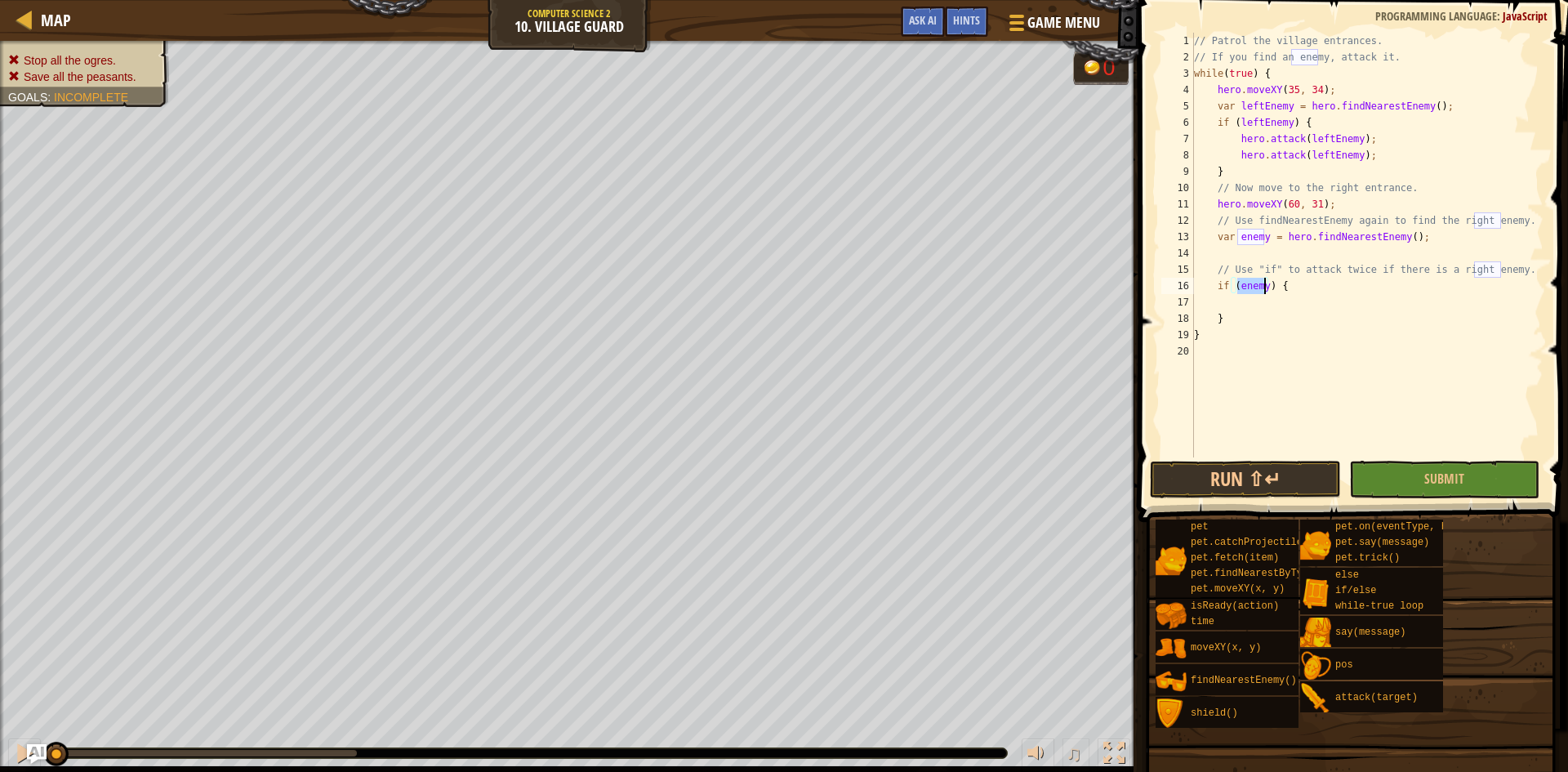
click at [1262, 303] on div "// Patrol the village entrances. // If you find an enemy, attack it. while ( tr…" at bounding box center [1367, 261] width 353 height 457
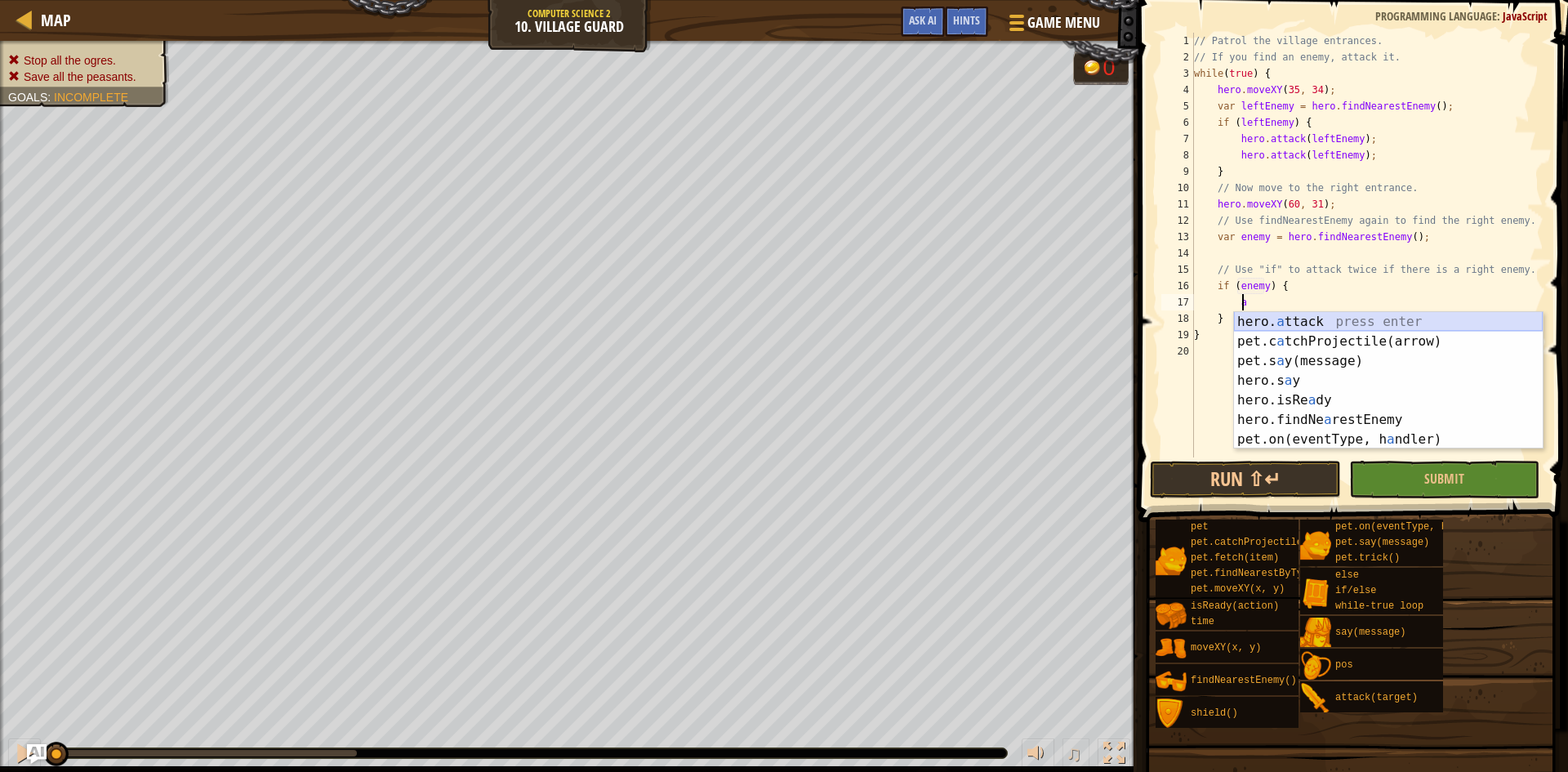
click at [1267, 323] on div "hero. a ttack press enter pet.c a tchProjectile(arrow) press enter pet.s a y(me…" at bounding box center [1388, 400] width 309 height 176
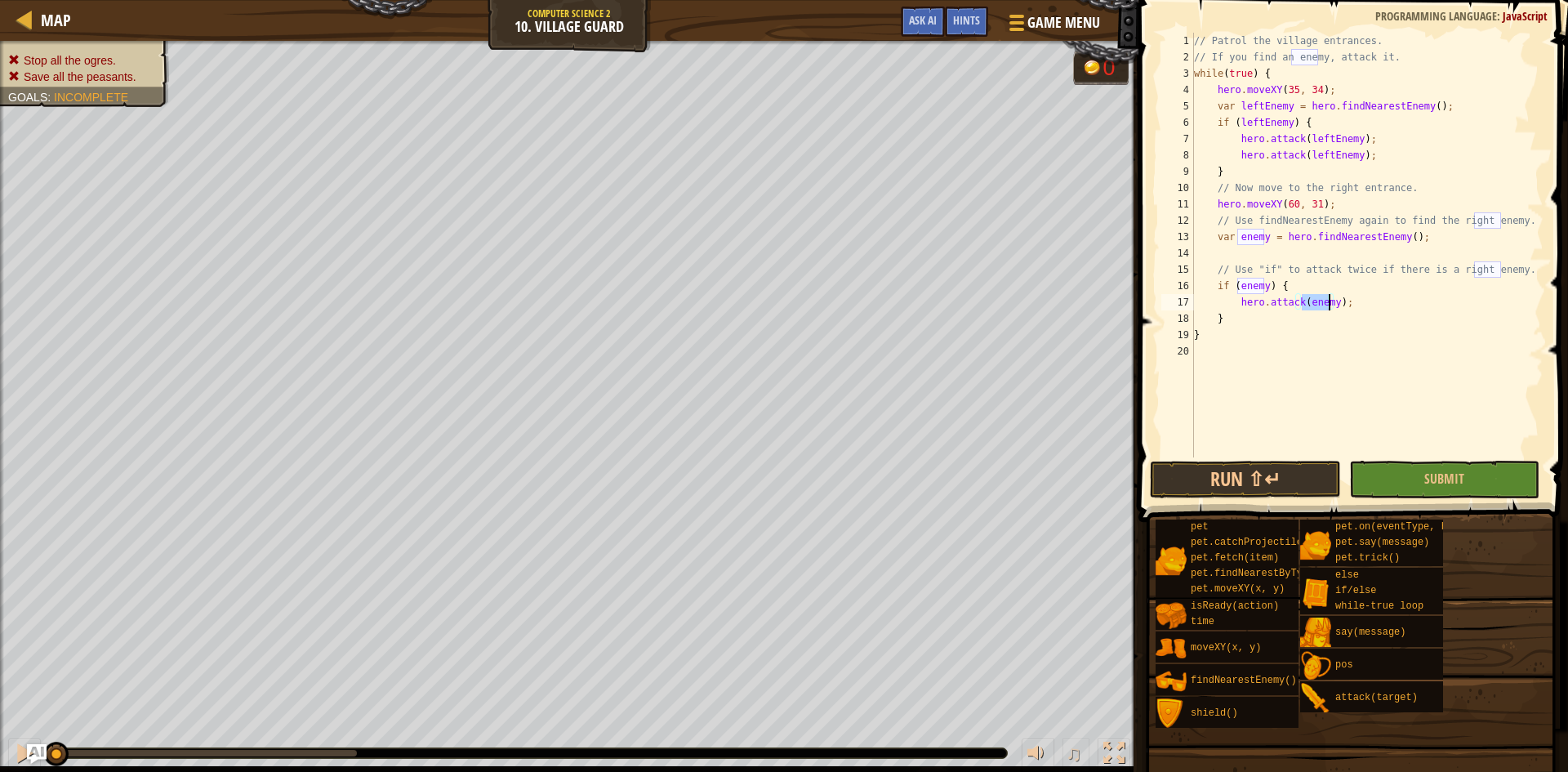
click at [1267, 315] on div "// Patrol the village entrances. // If you find an enemy, attack it. while ( tr…" at bounding box center [1367, 261] width 353 height 457
click at [1360, 292] on div "// Patrol the village entrances. // If you find an enemy, attack it. while ( tr…" at bounding box center [1367, 261] width 353 height 457
click at [1352, 302] on div "// Patrol the village entrances. // If you find an enemy, attack it. while ( tr…" at bounding box center [1367, 261] width 353 height 457
type textarea "hero.attack(enemy);"
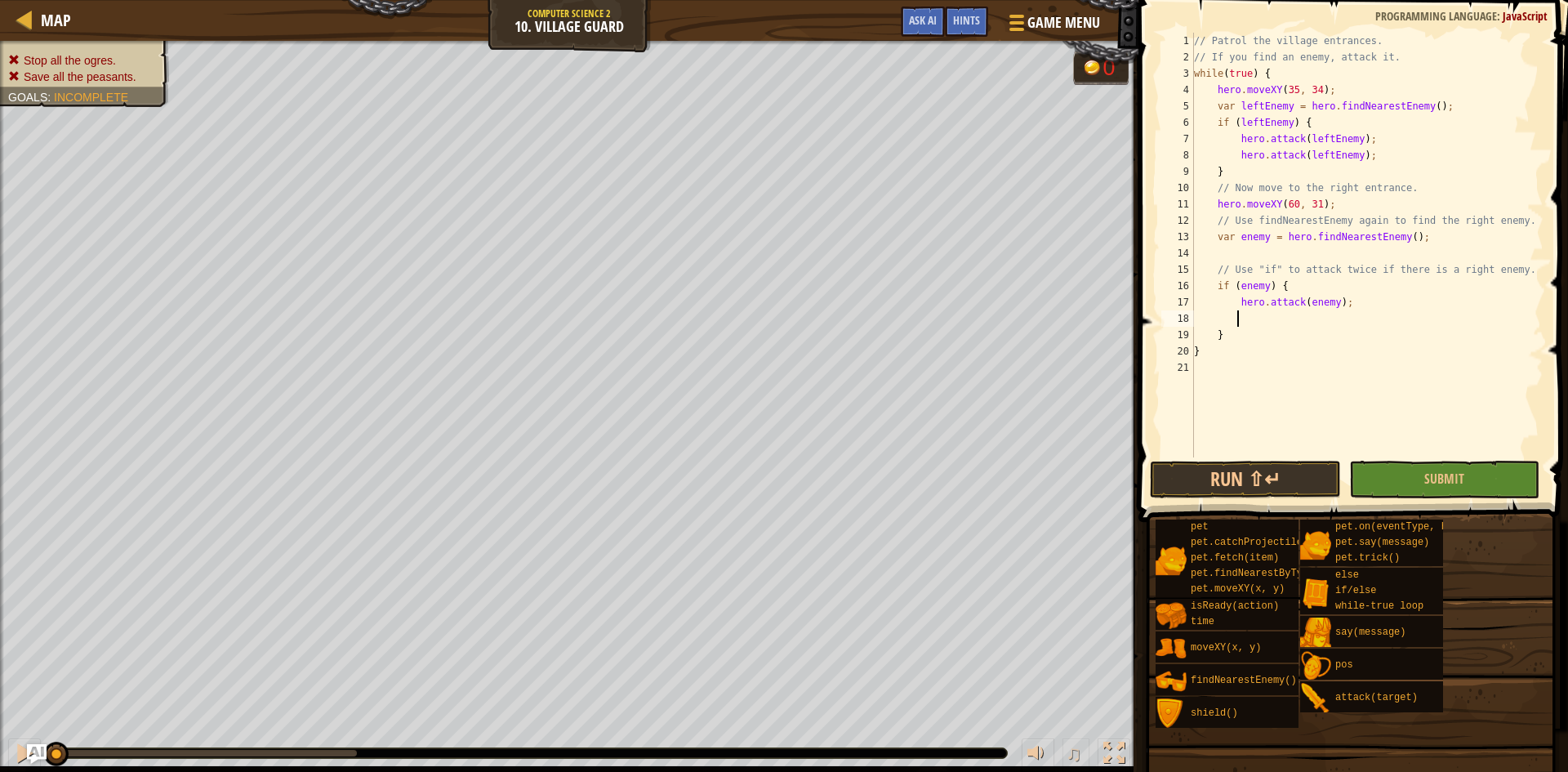
scroll to position [7, 3]
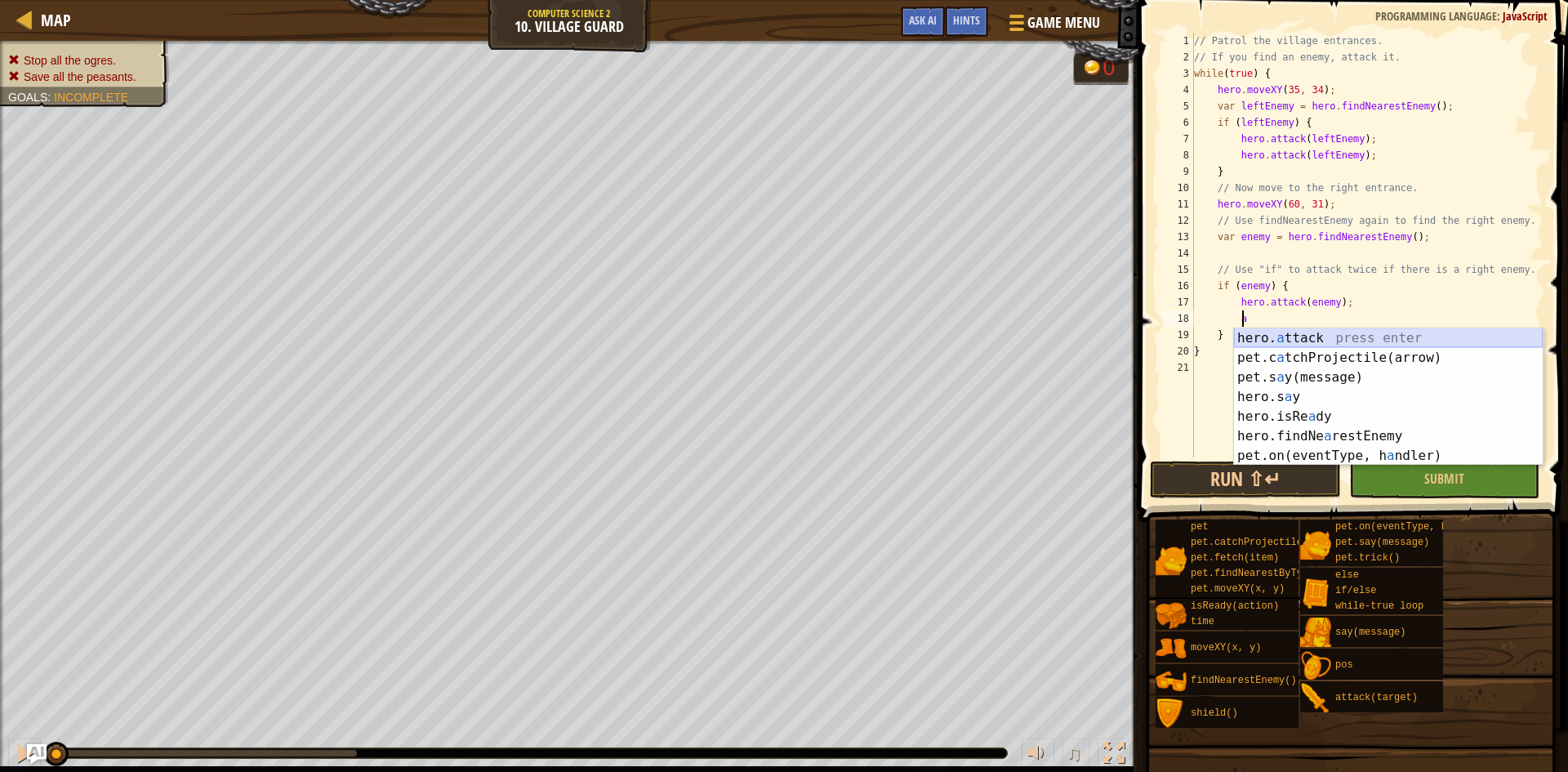
click at [1318, 339] on div "hero. a ttack press enter pet.c a tchProjectile(arrow) press enter pet.s a y(me…" at bounding box center [1388, 417] width 309 height 176
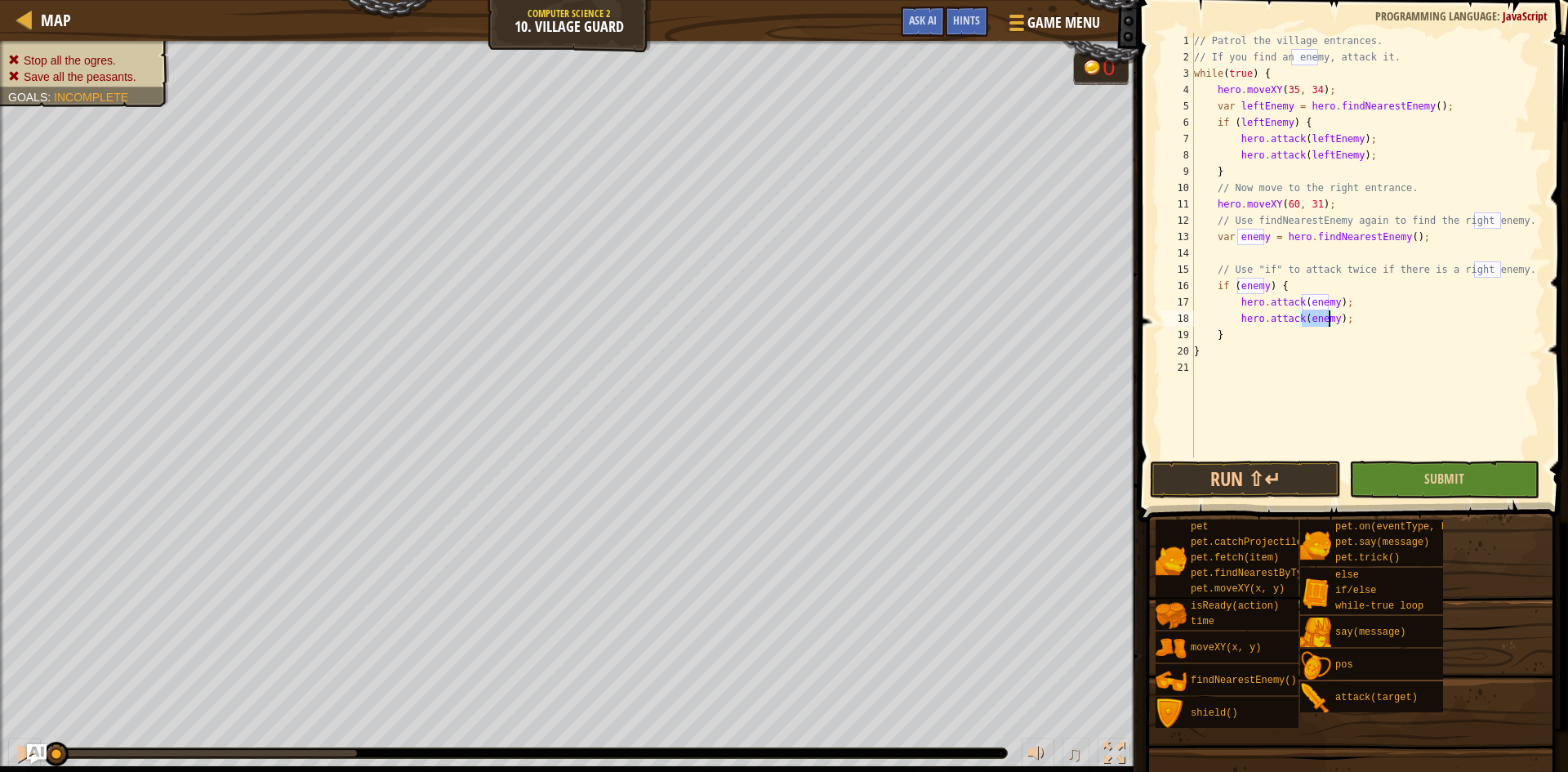
type textarea "hero.attack(enemy);"
click at [1412, 494] on button "Submit" at bounding box center [1444, 480] width 190 height 38
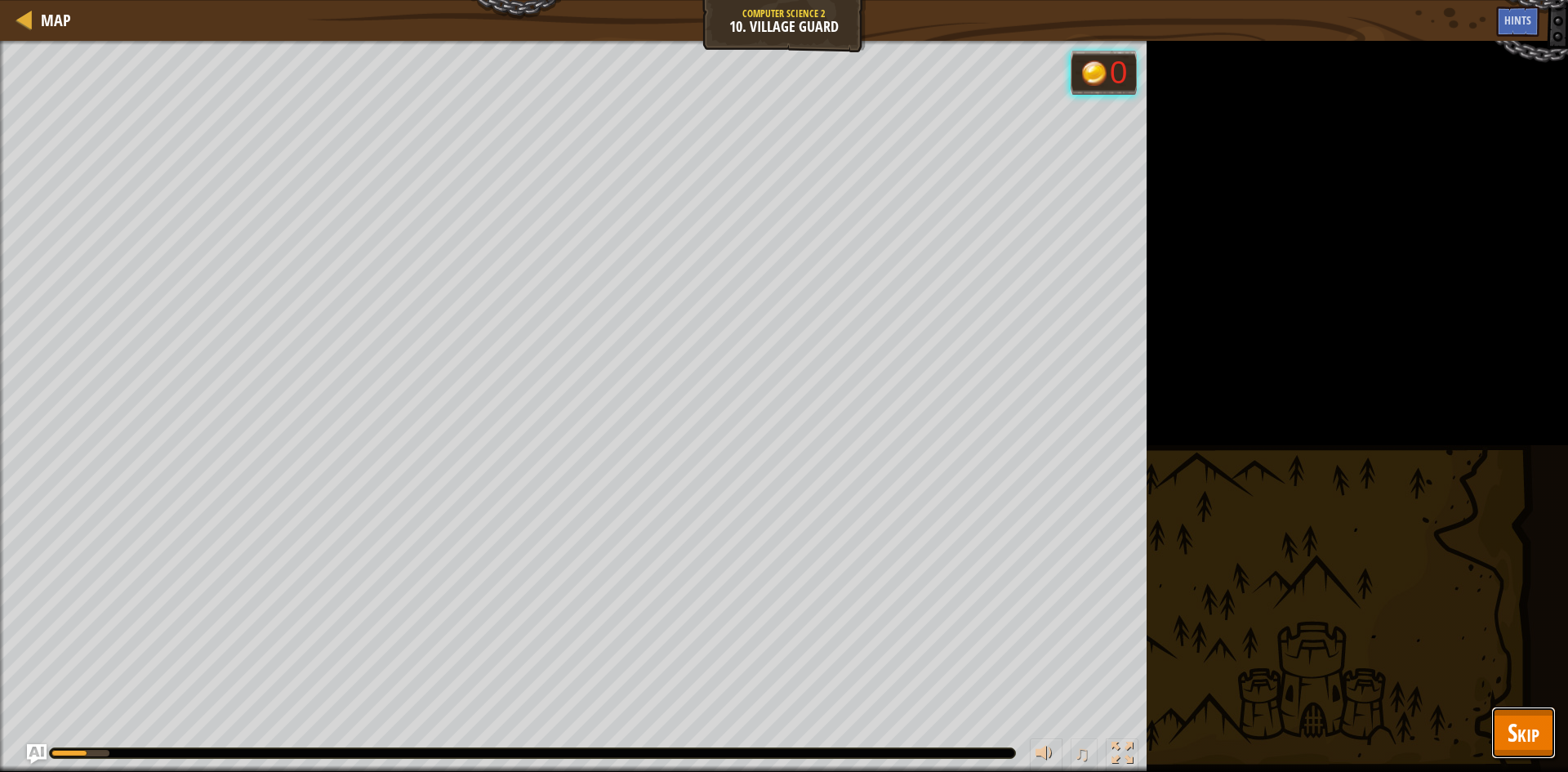
click at [1552, 732] on button "Skip" at bounding box center [1524, 732] width 64 height 52
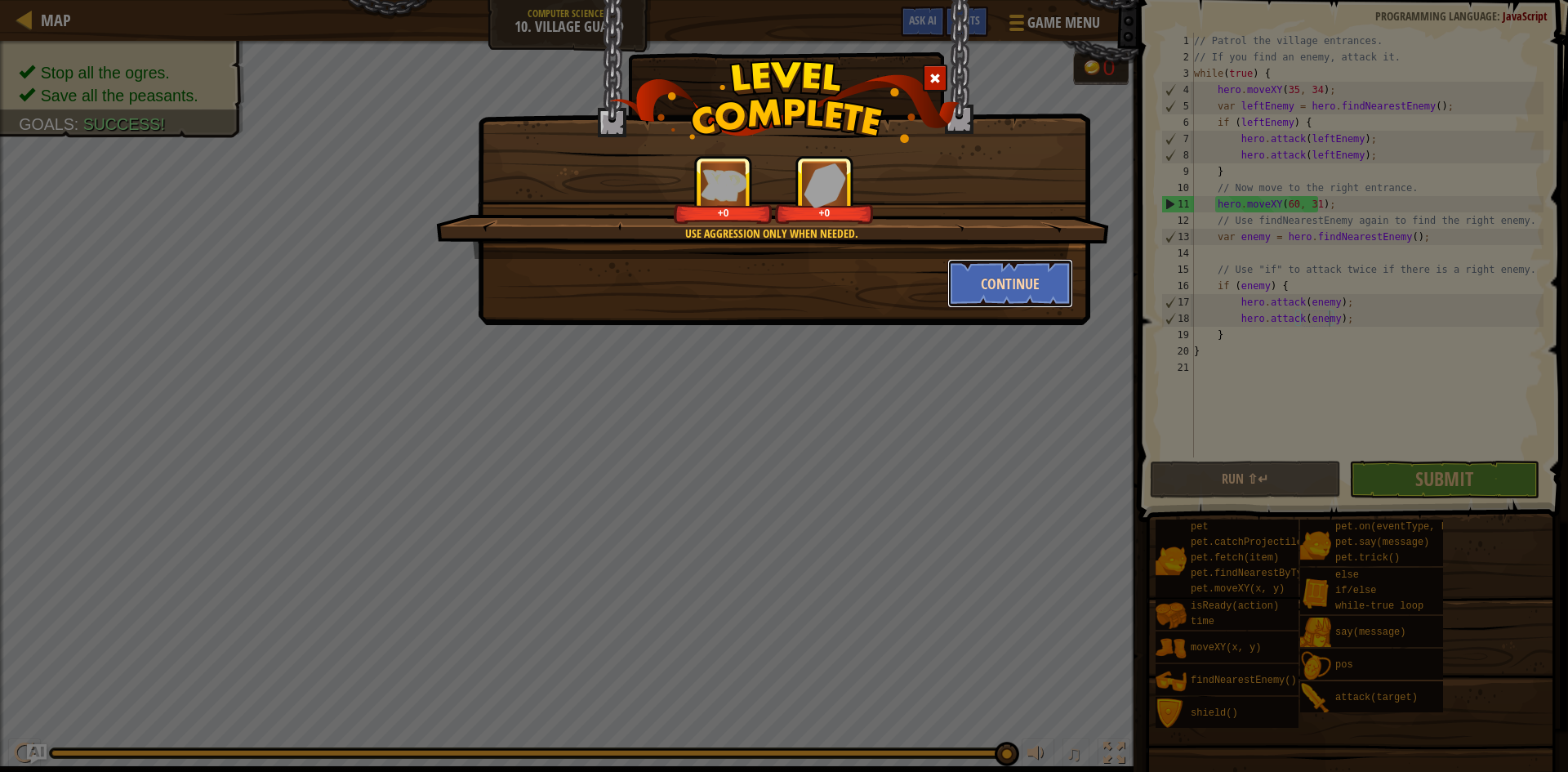
click at [996, 283] on button "Continue" at bounding box center [1011, 283] width 127 height 49
